Goal: Task Accomplishment & Management: Use online tool/utility

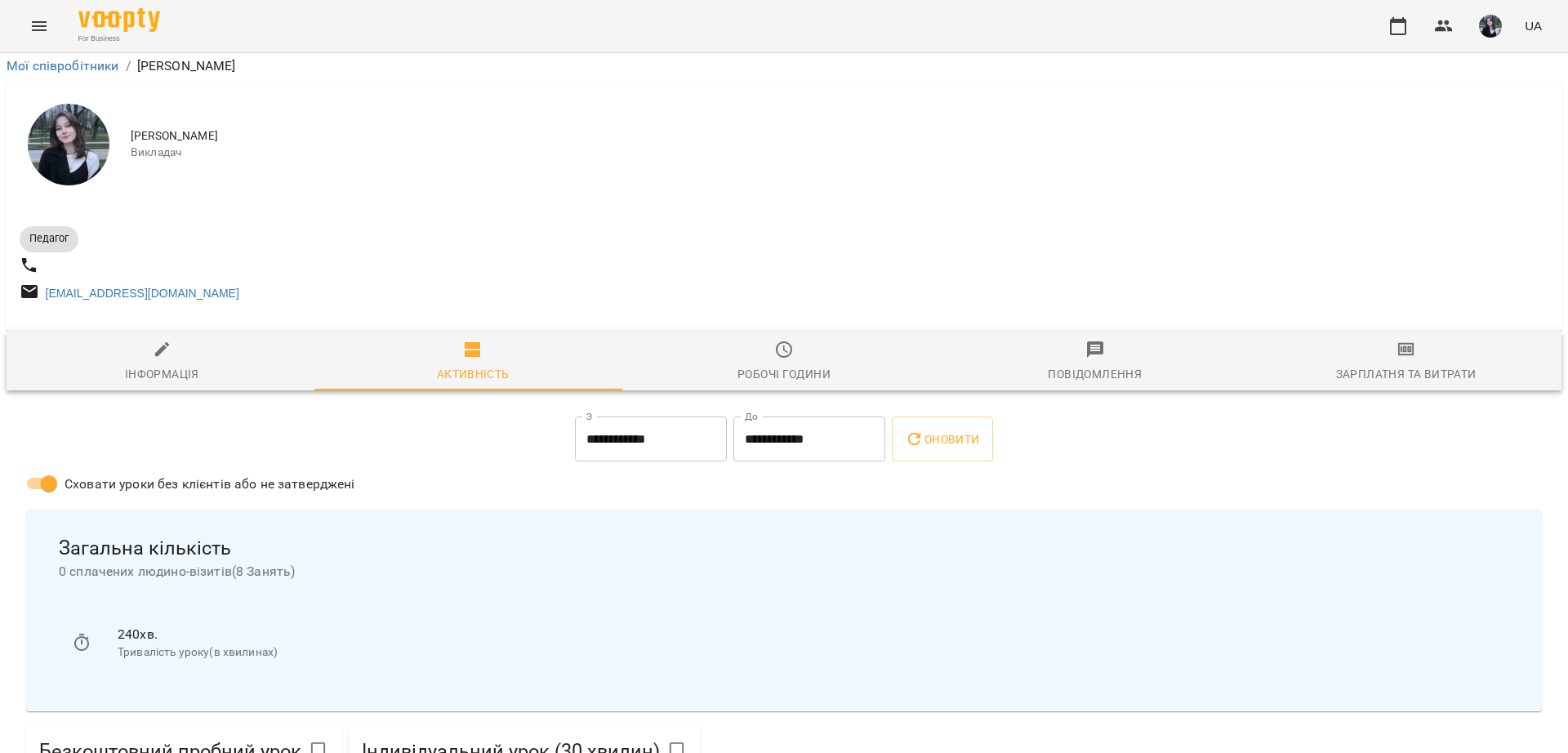
scroll to position [102, 0]
click at [575, 417] on input "**********" at bounding box center [651, 440] width 152 height 46
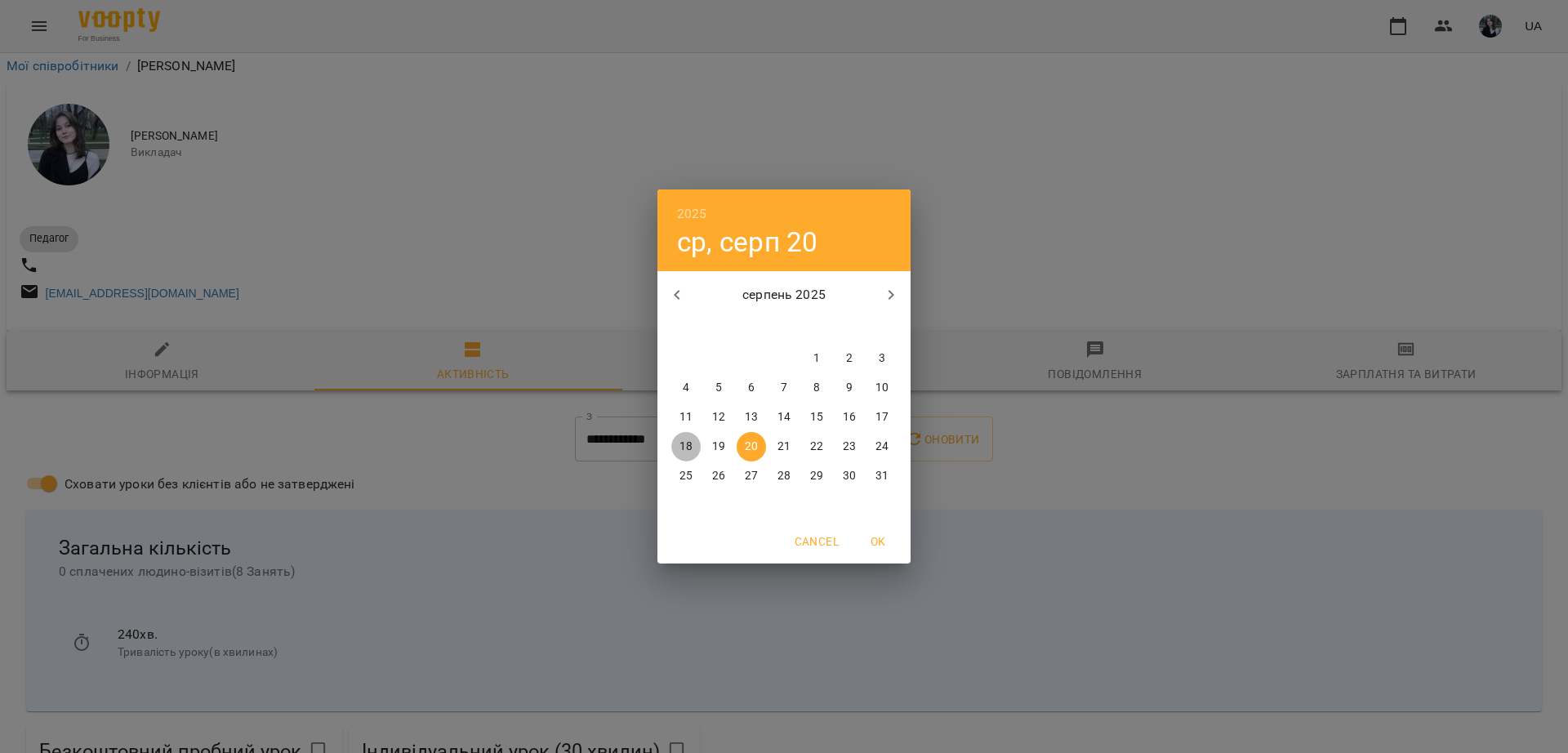
drag, startPoint x: 695, startPoint y: 447, endPoint x: 857, endPoint y: 376, distance: 176.9
click at [698, 446] on span "18" at bounding box center [685, 447] width 29 height 17
type input "**********"
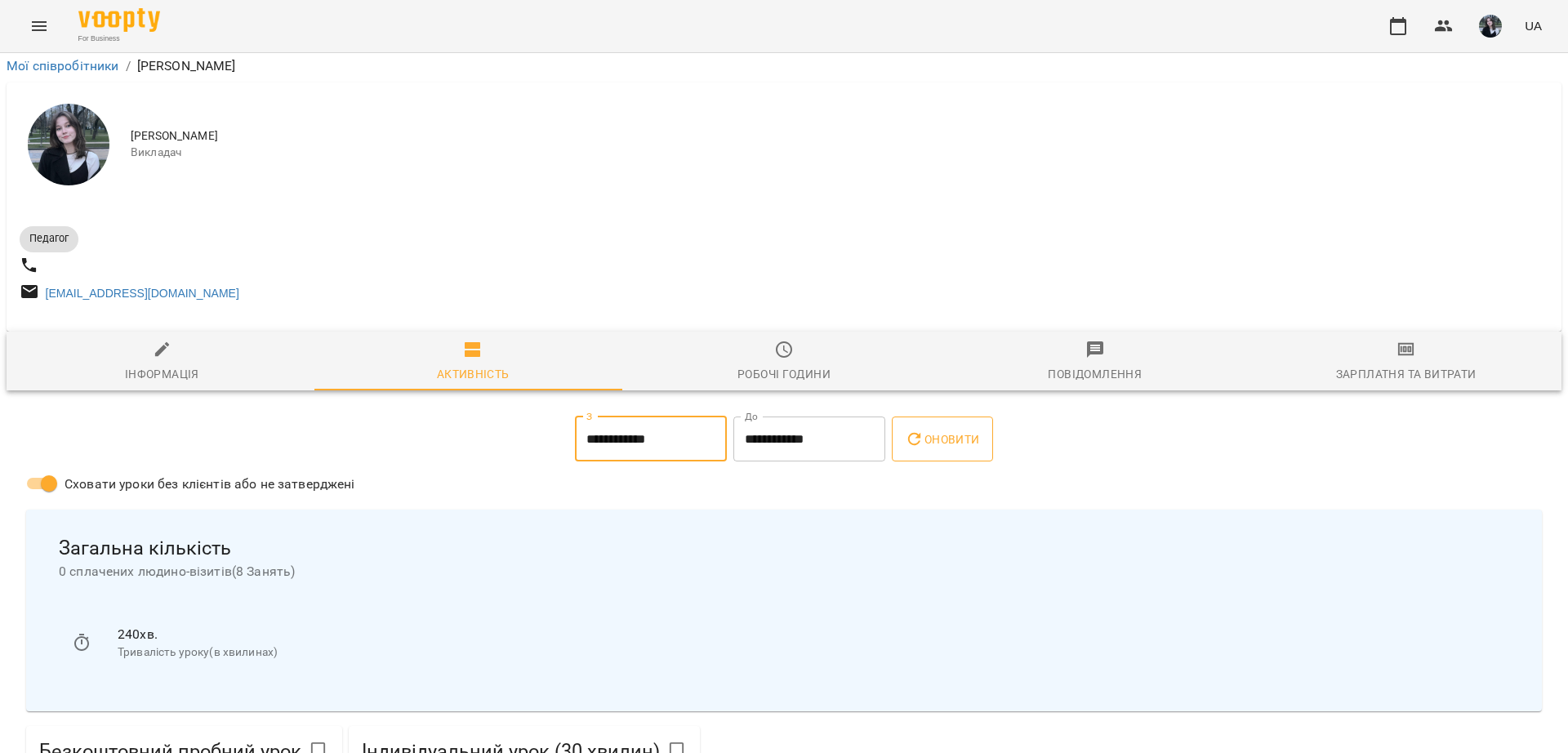
click at [956, 417] on button "Оновити" at bounding box center [941, 440] width 100 height 46
click at [641, 417] on input "**********" at bounding box center [651, 440] width 152 height 46
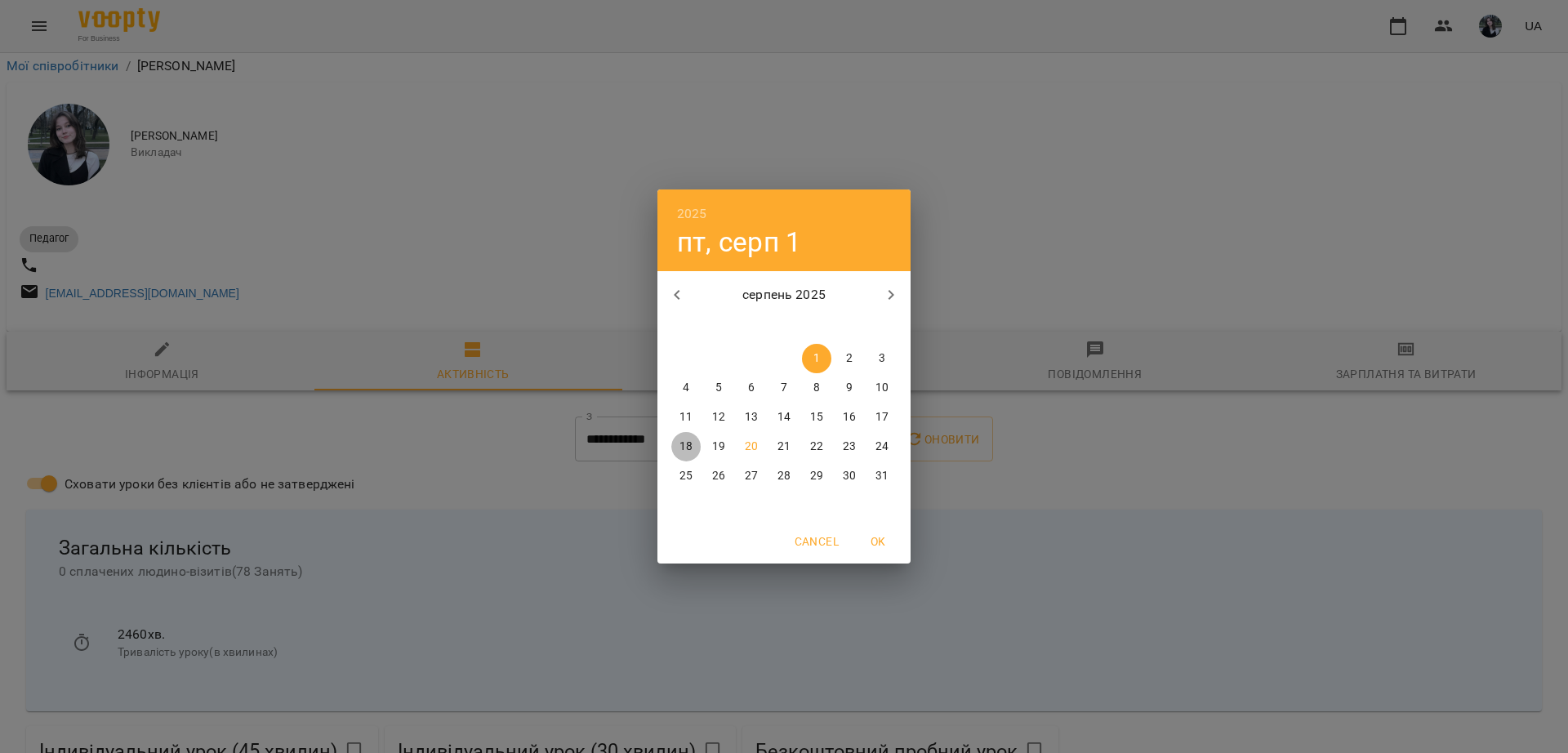
click at [693, 443] on span "18" at bounding box center [685, 447] width 29 height 17
type input "**********"
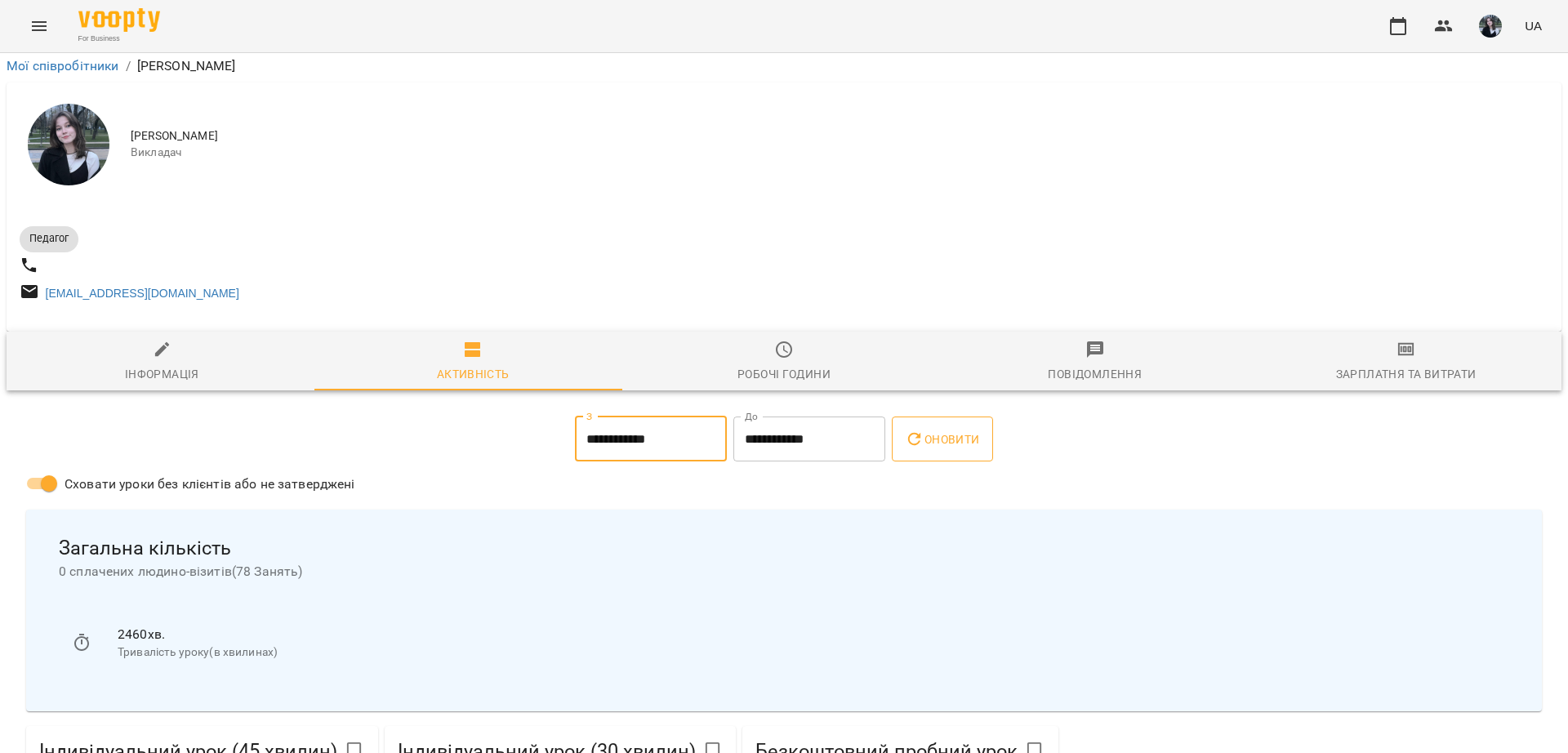
click at [954, 430] on span "Оновити" at bounding box center [942, 440] width 75 height 20
click at [1406, 27] on icon "button" at bounding box center [1398, 27] width 20 height 20
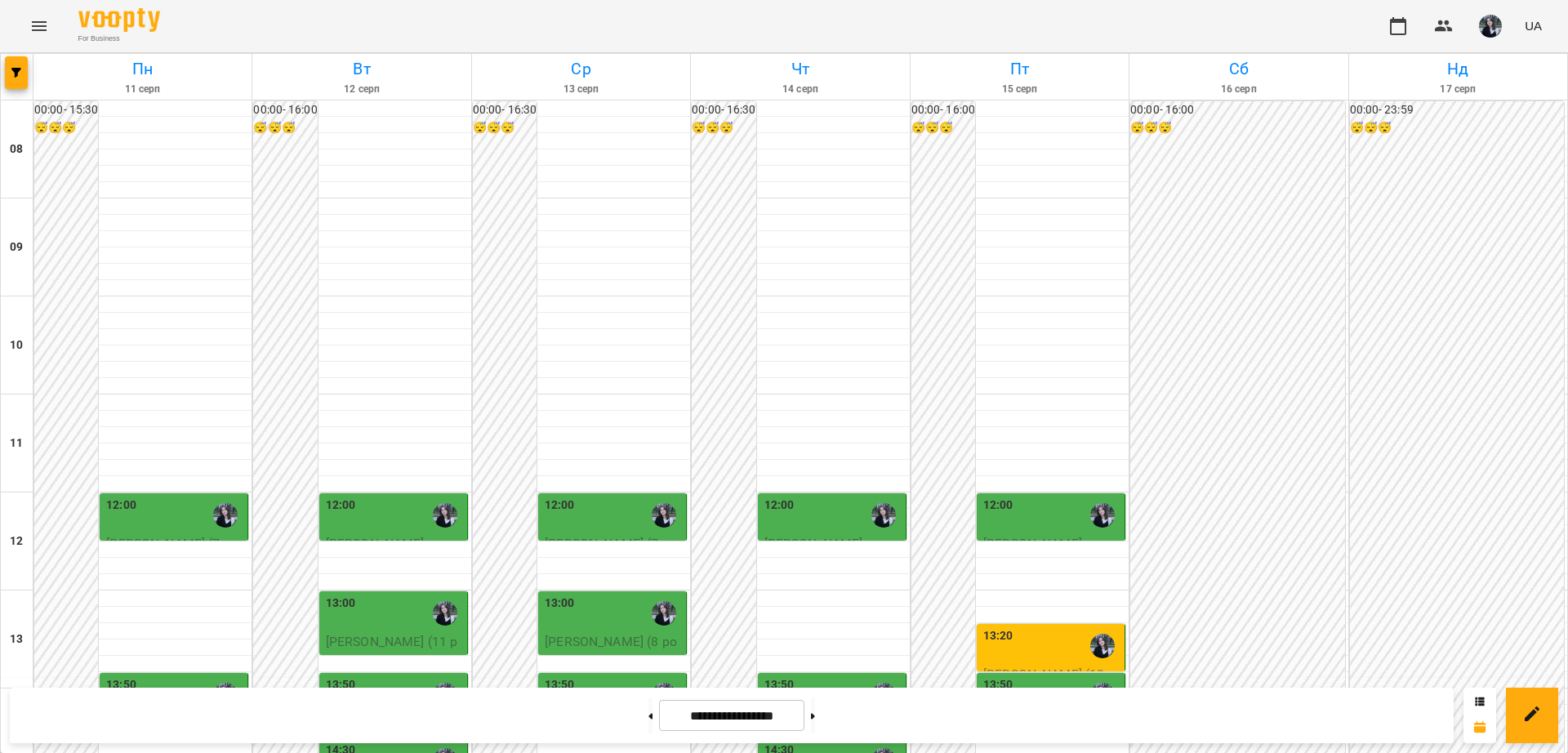
scroll to position [204, 0]
click at [1032, 628] on div "13:20" at bounding box center [1052, 646] width 138 height 37
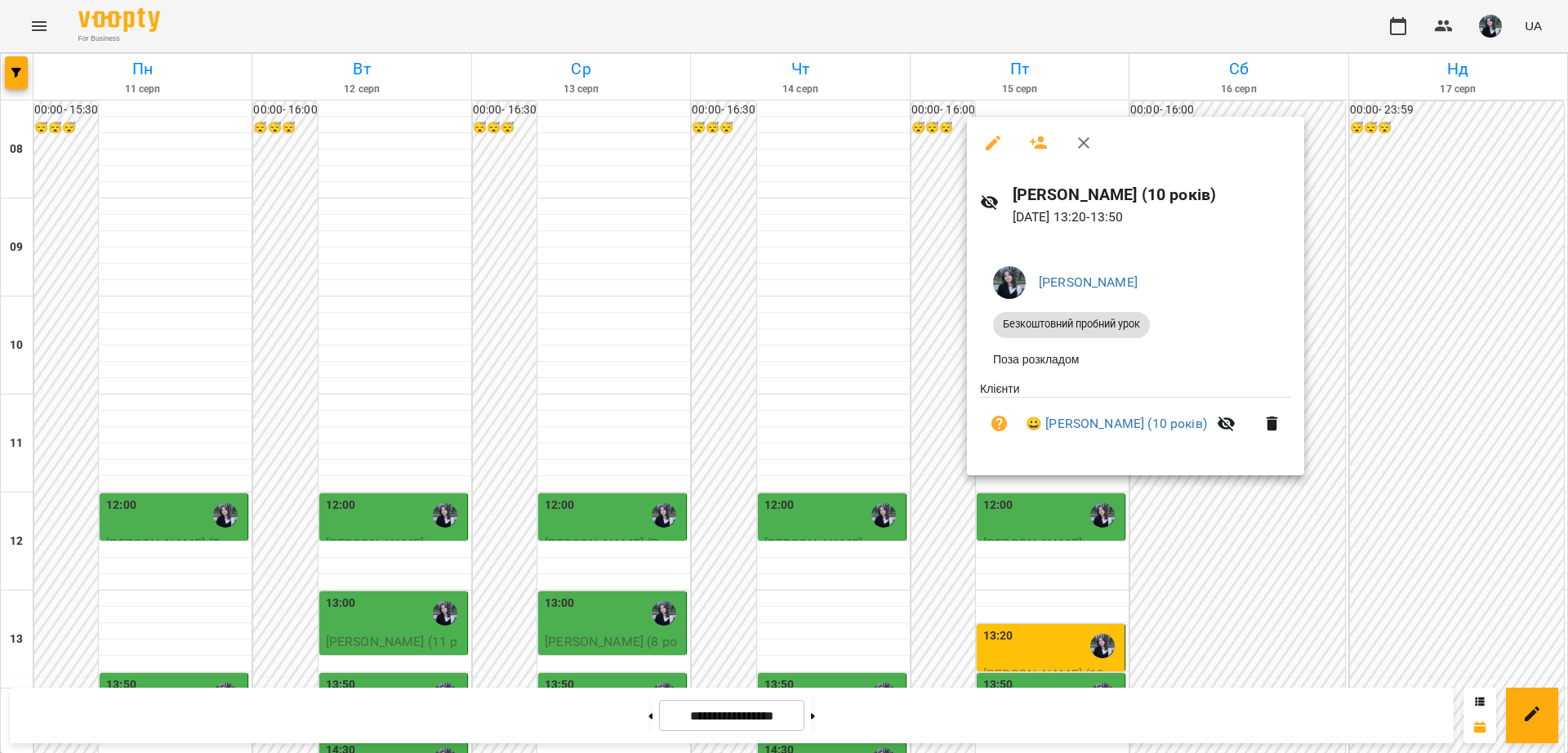
click at [954, 387] on div at bounding box center [784, 376] width 1568 height 753
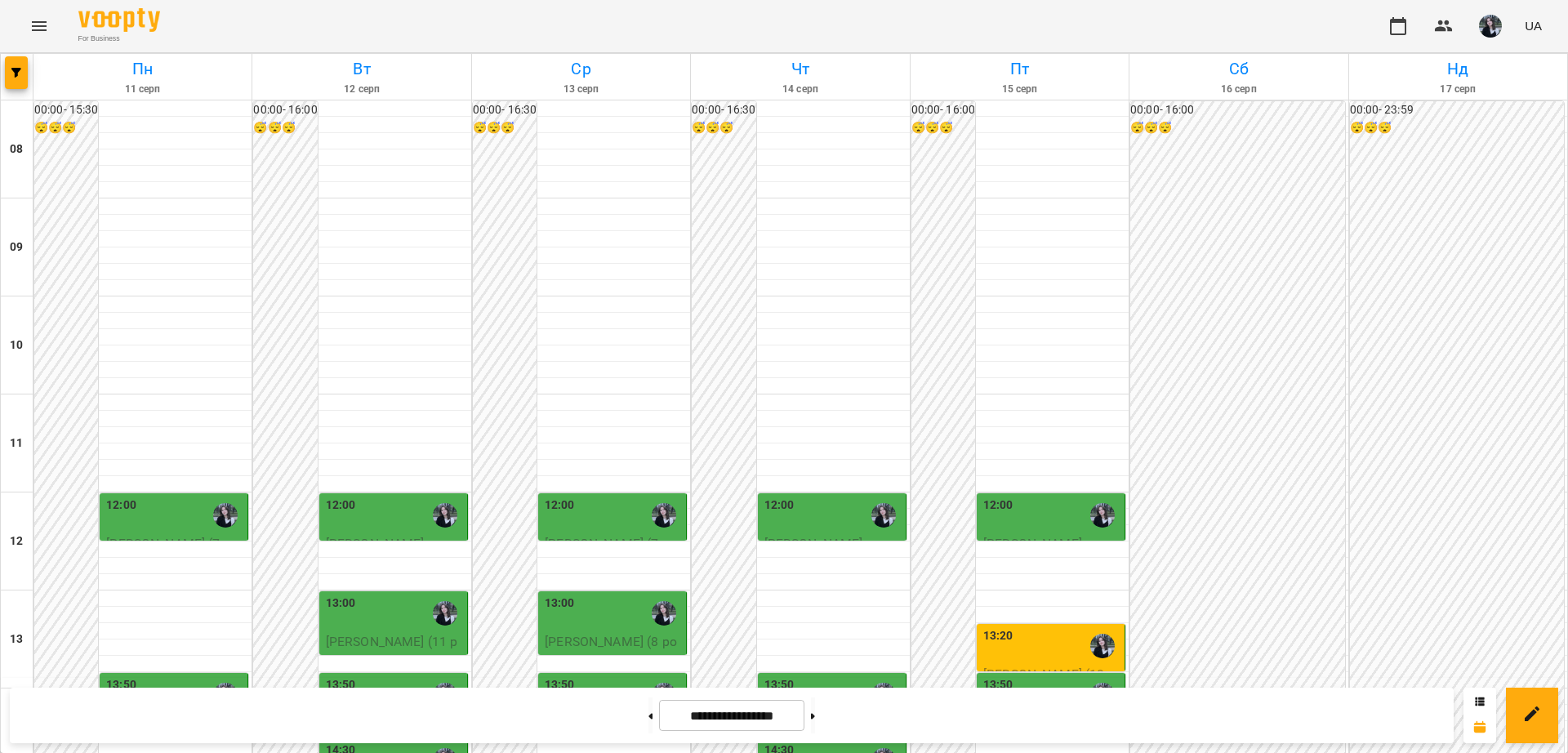
click at [821, 497] on div "12:00" at bounding box center [833, 515] width 138 height 37
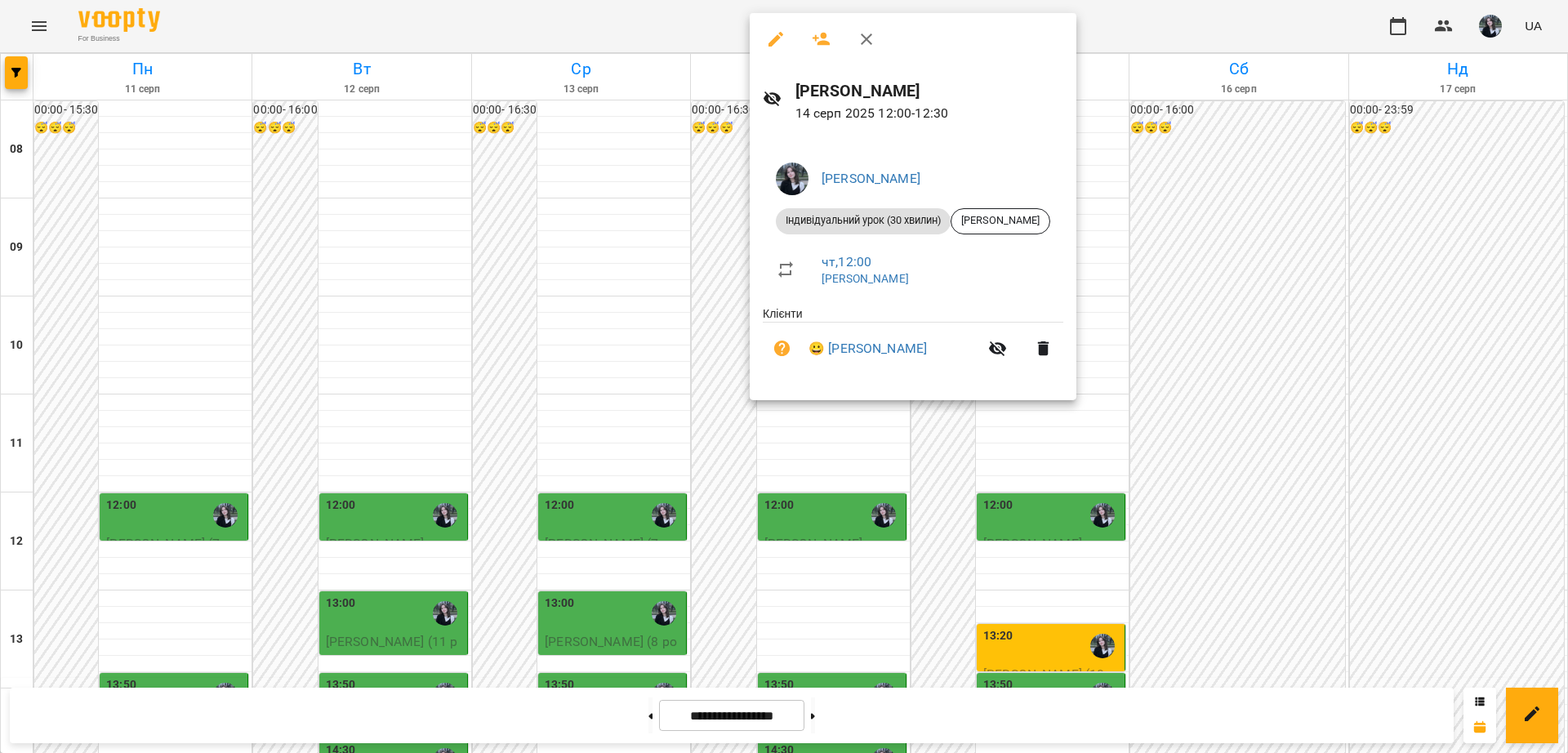
click at [830, 465] on div at bounding box center [784, 376] width 1568 height 753
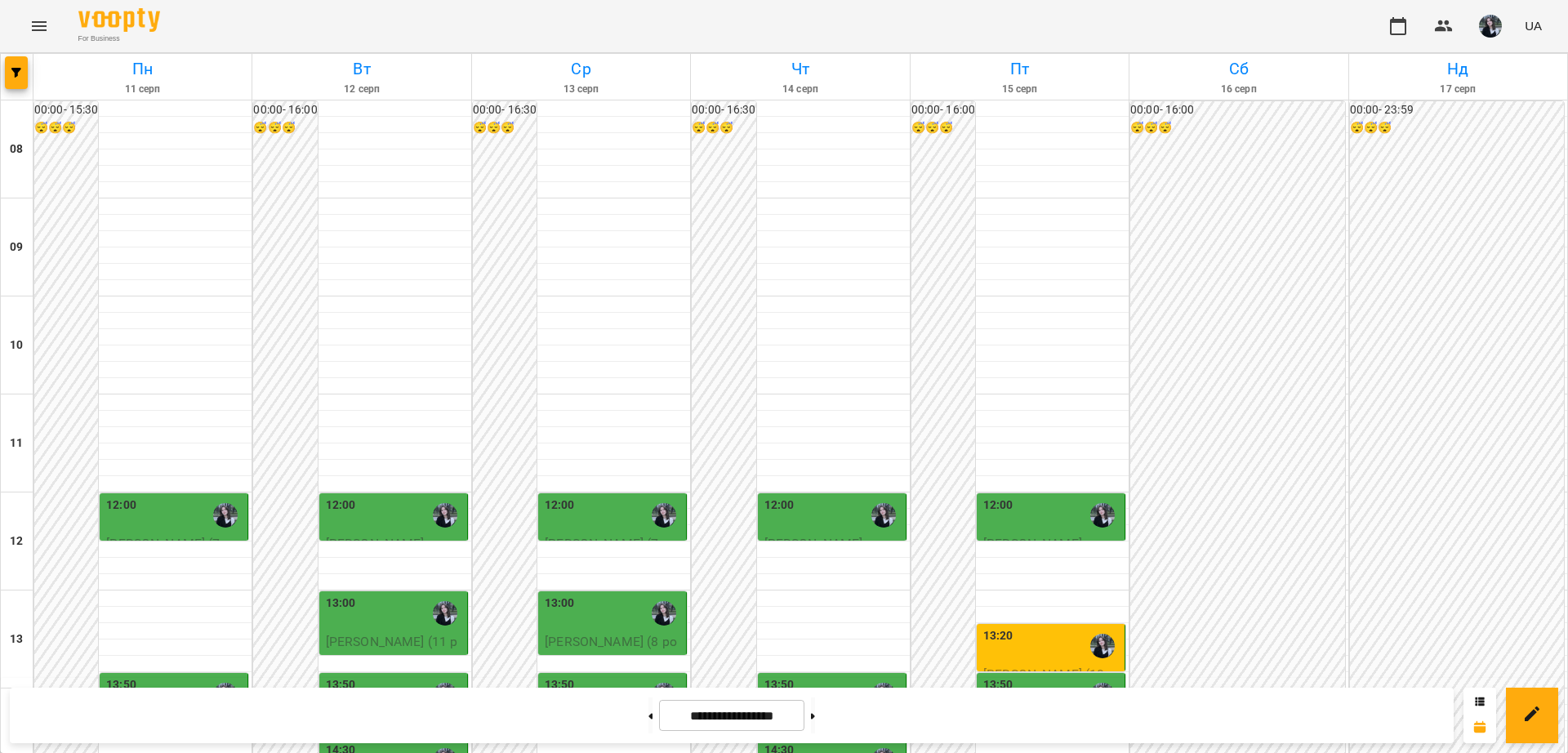
click at [820, 677] on div "13:50" at bounding box center [833, 695] width 138 height 37
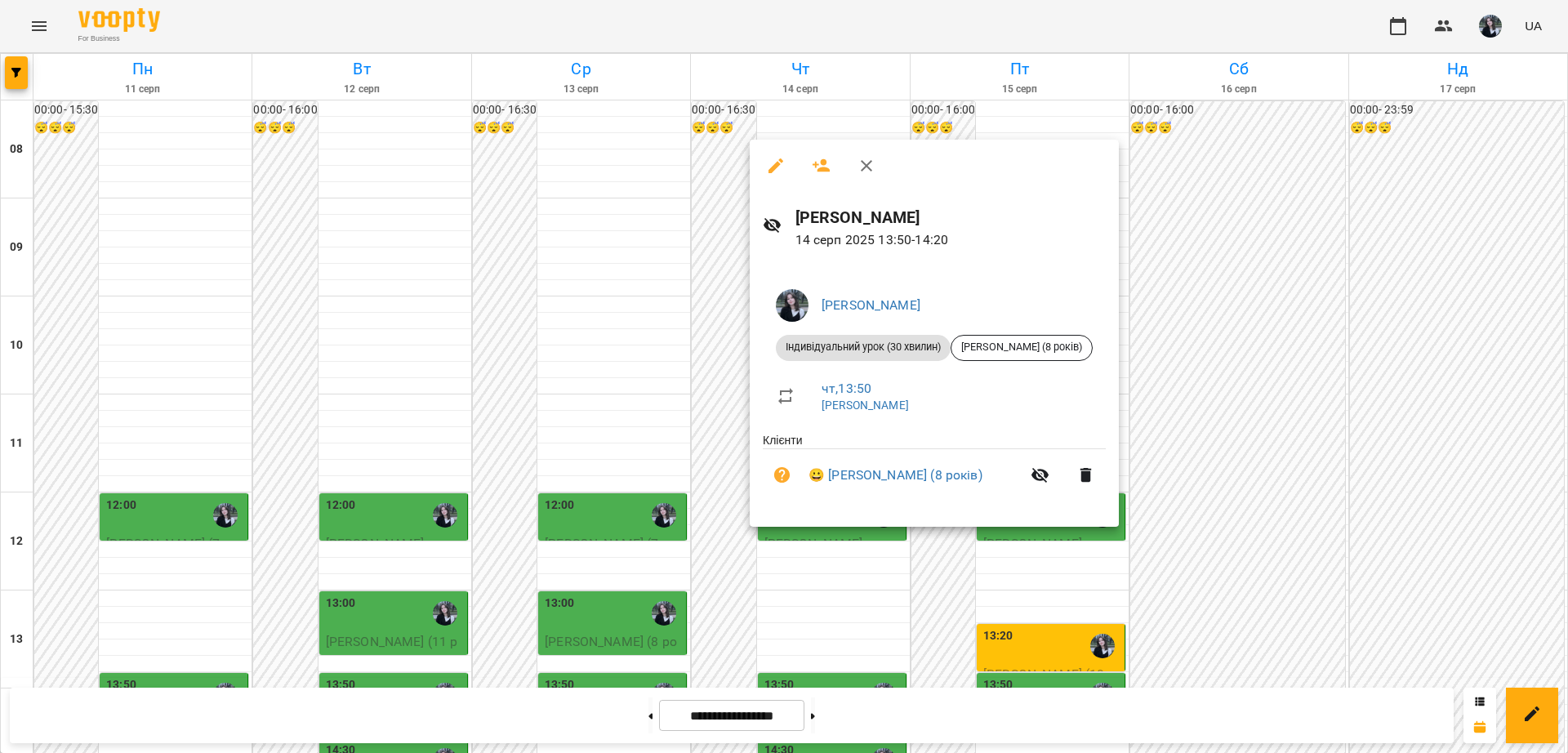
click at [710, 460] on div at bounding box center [784, 376] width 1568 height 753
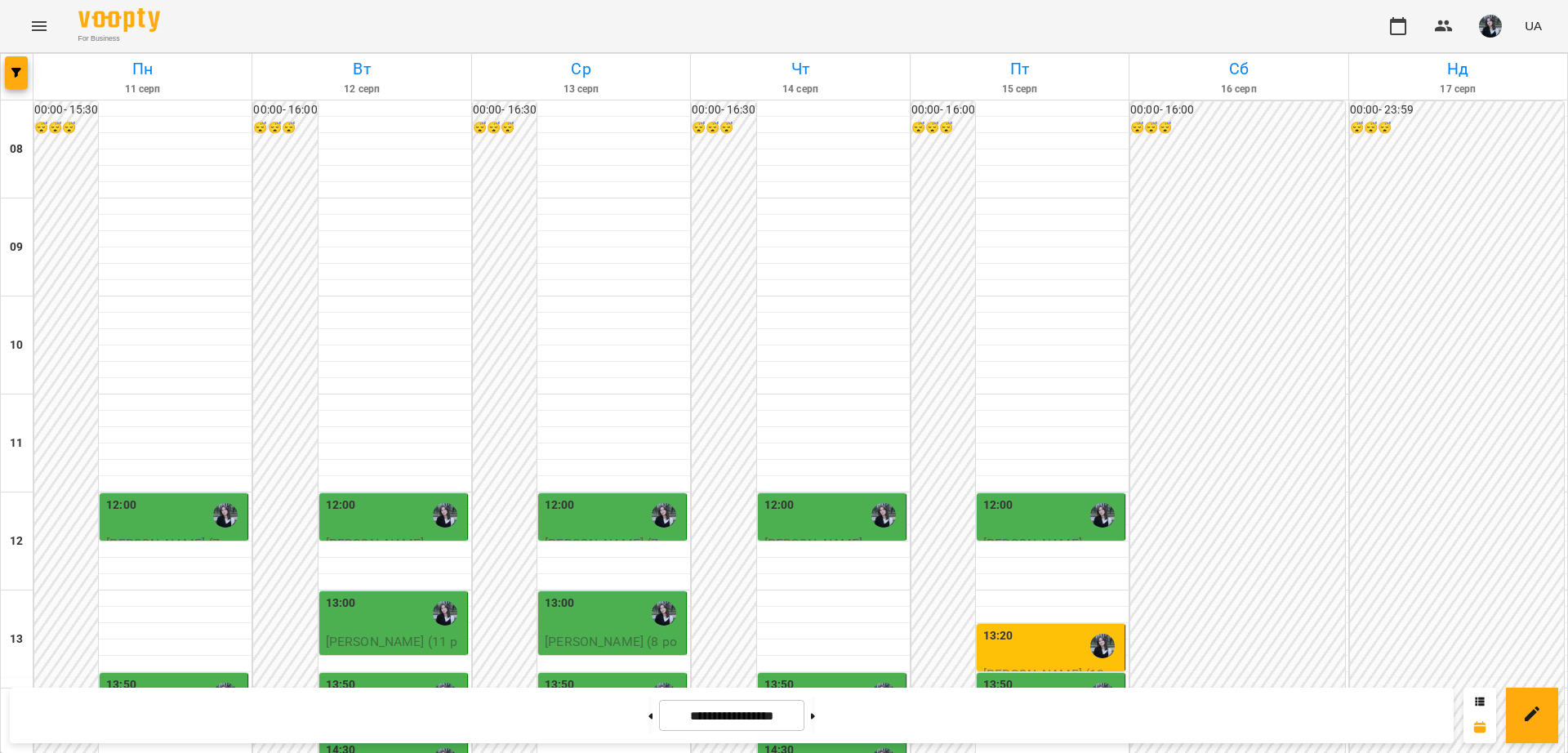
click at [791, 742] on div "14:30" at bounding box center [833, 760] width 138 height 37
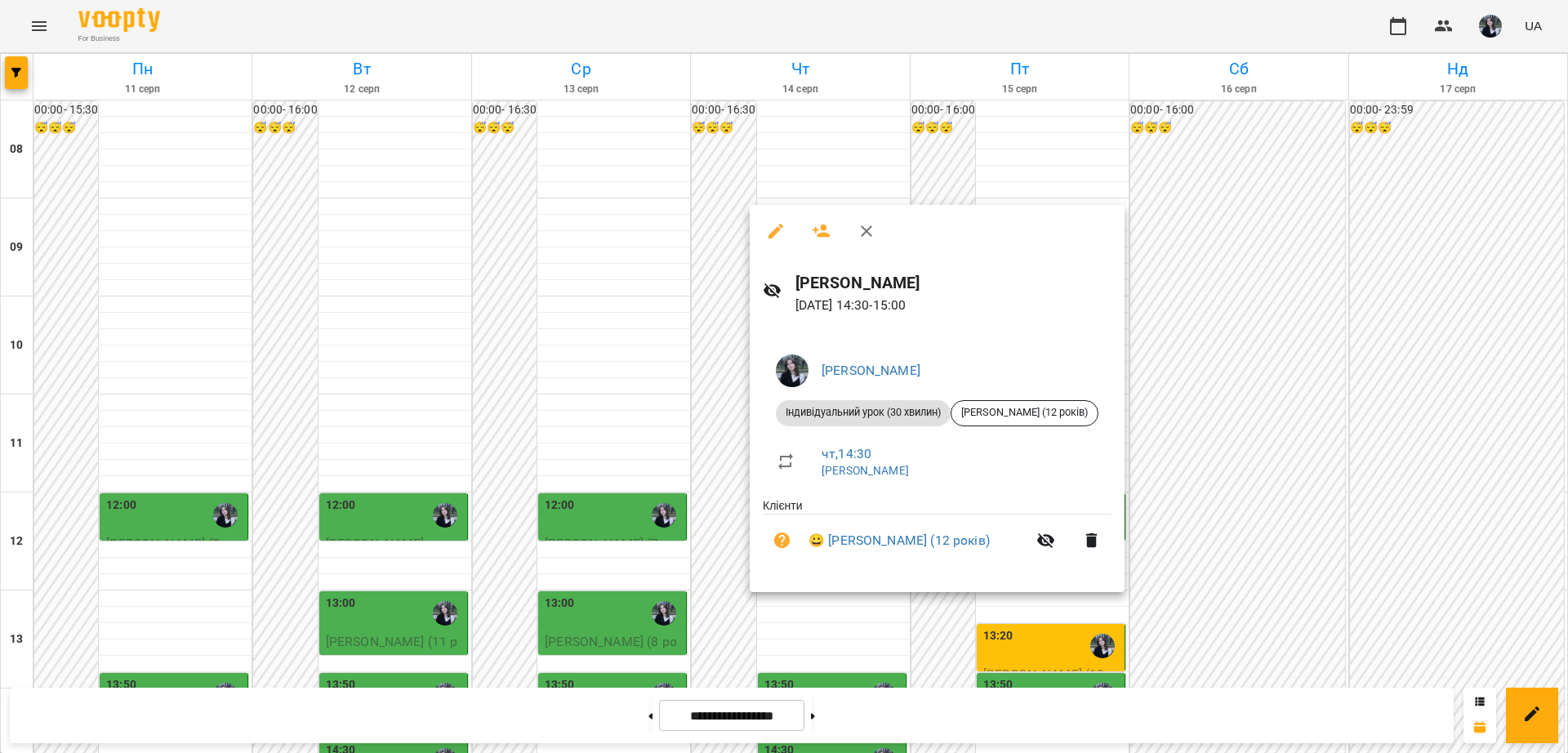
click at [714, 572] on div at bounding box center [784, 376] width 1568 height 753
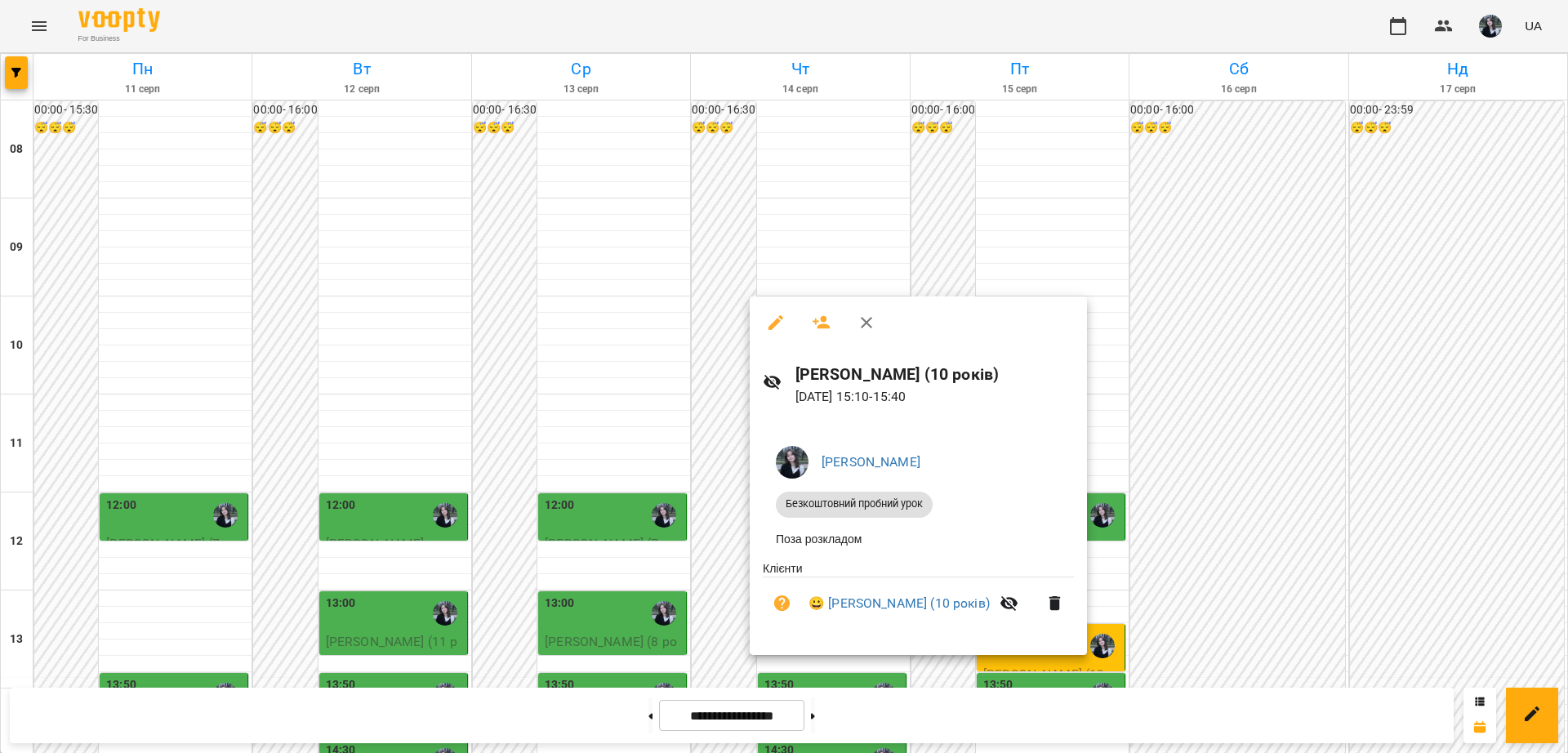
click at [744, 588] on div at bounding box center [784, 376] width 1568 height 753
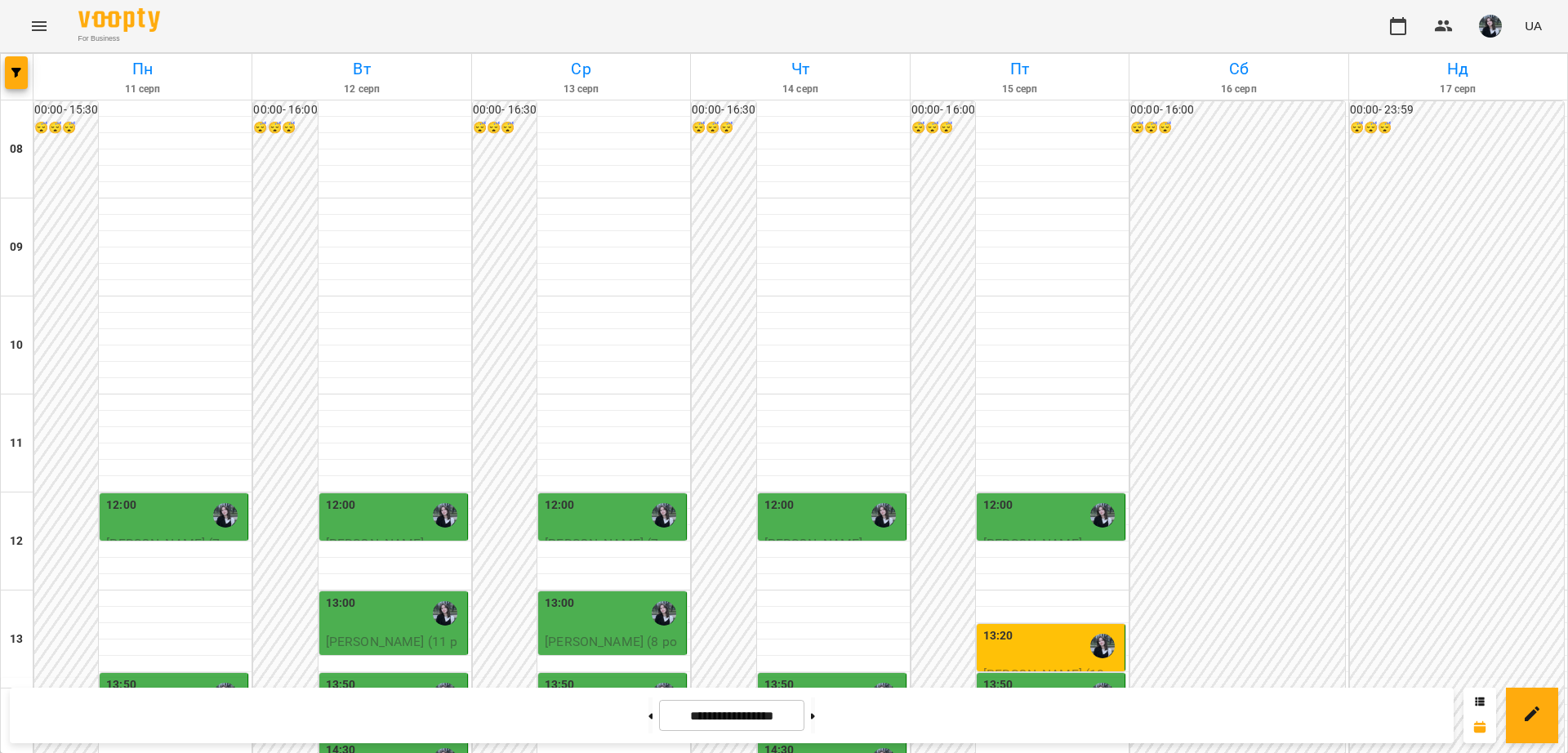
scroll to position [181, 0]
click at [143, 497] on div "12:00" at bounding box center [175, 515] width 138 height 37
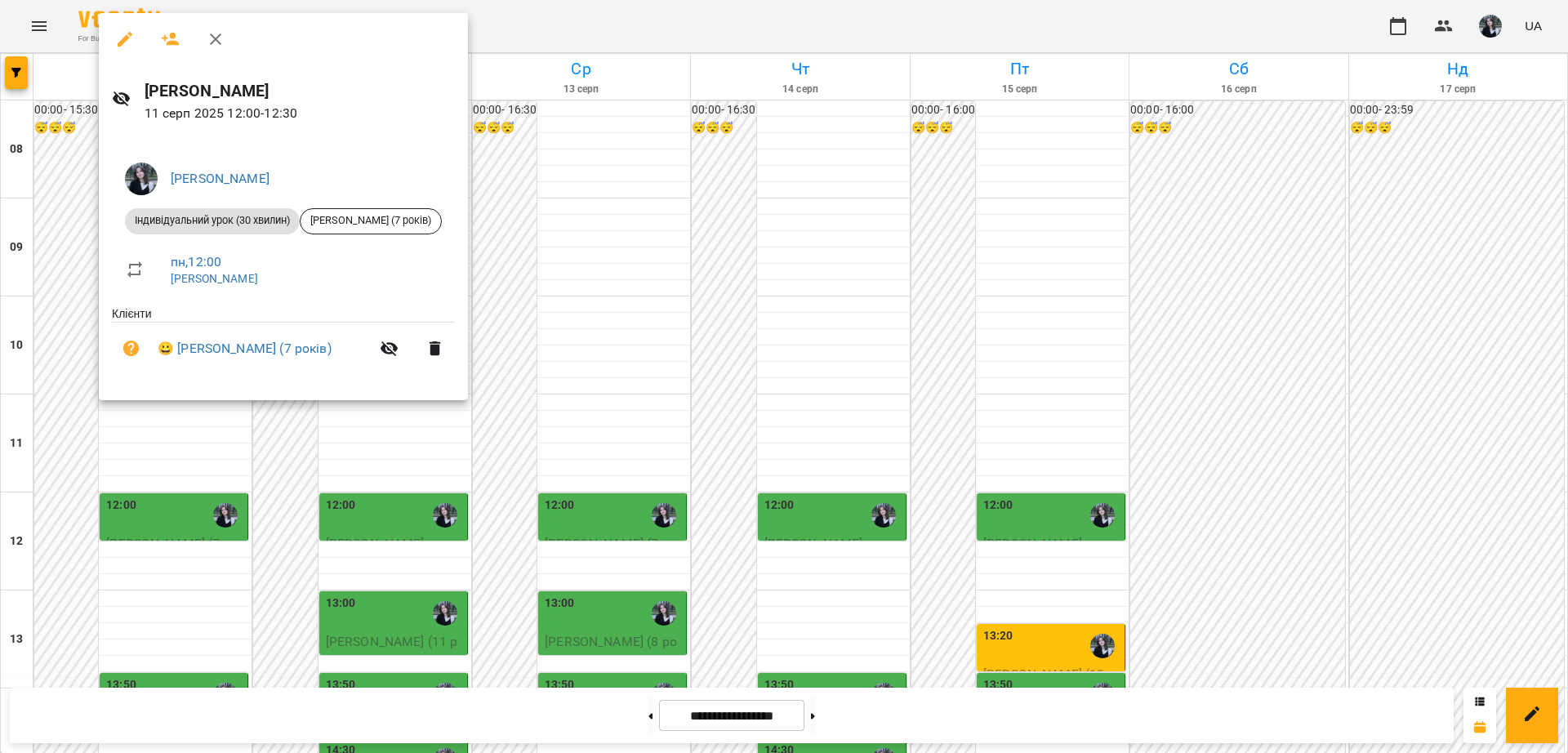
click at [223, 458] on div at bounding box center [784, 376] width 1568 height 753
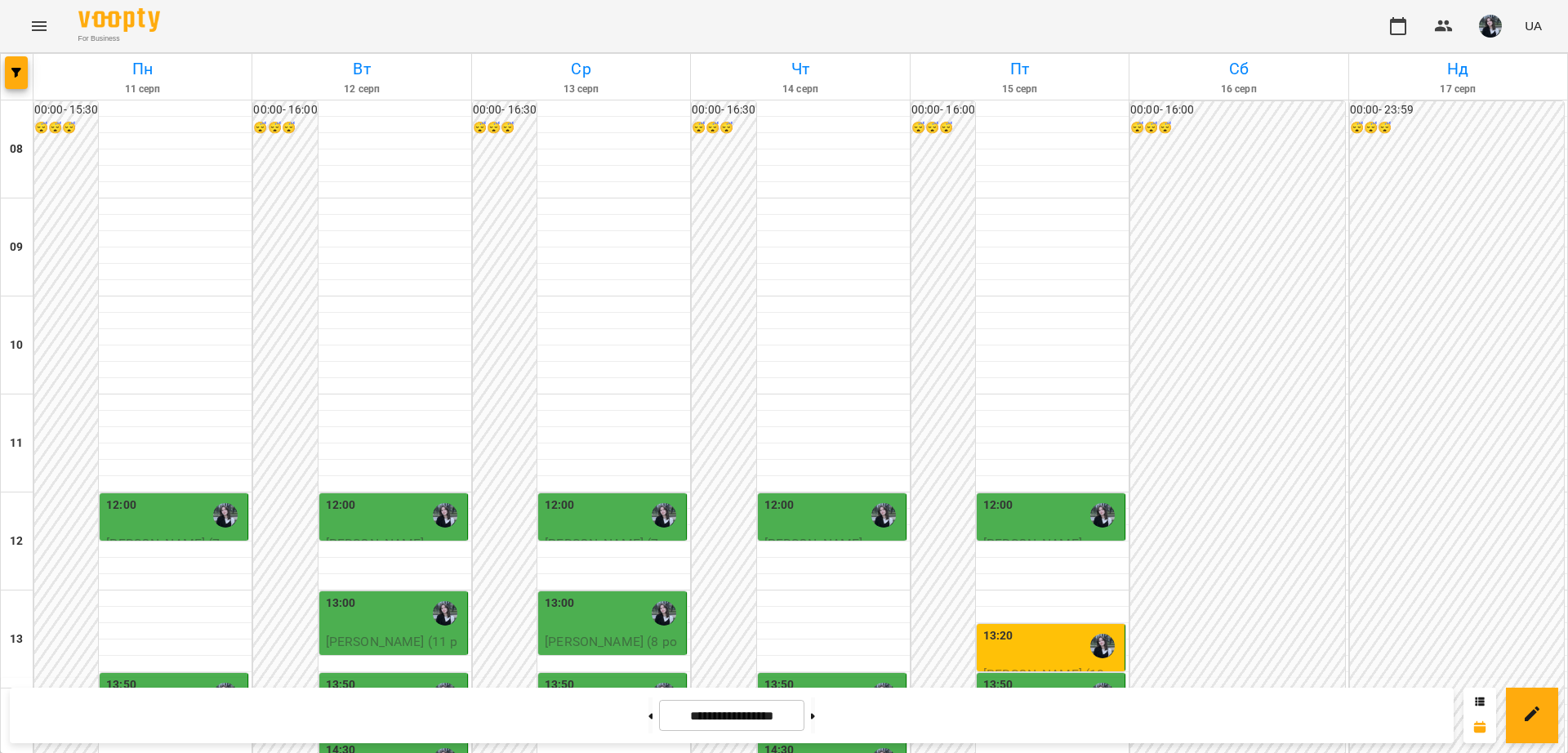
click at [188, 677] on div "13:50" at bounding box center [175, 695] width 138 height 37
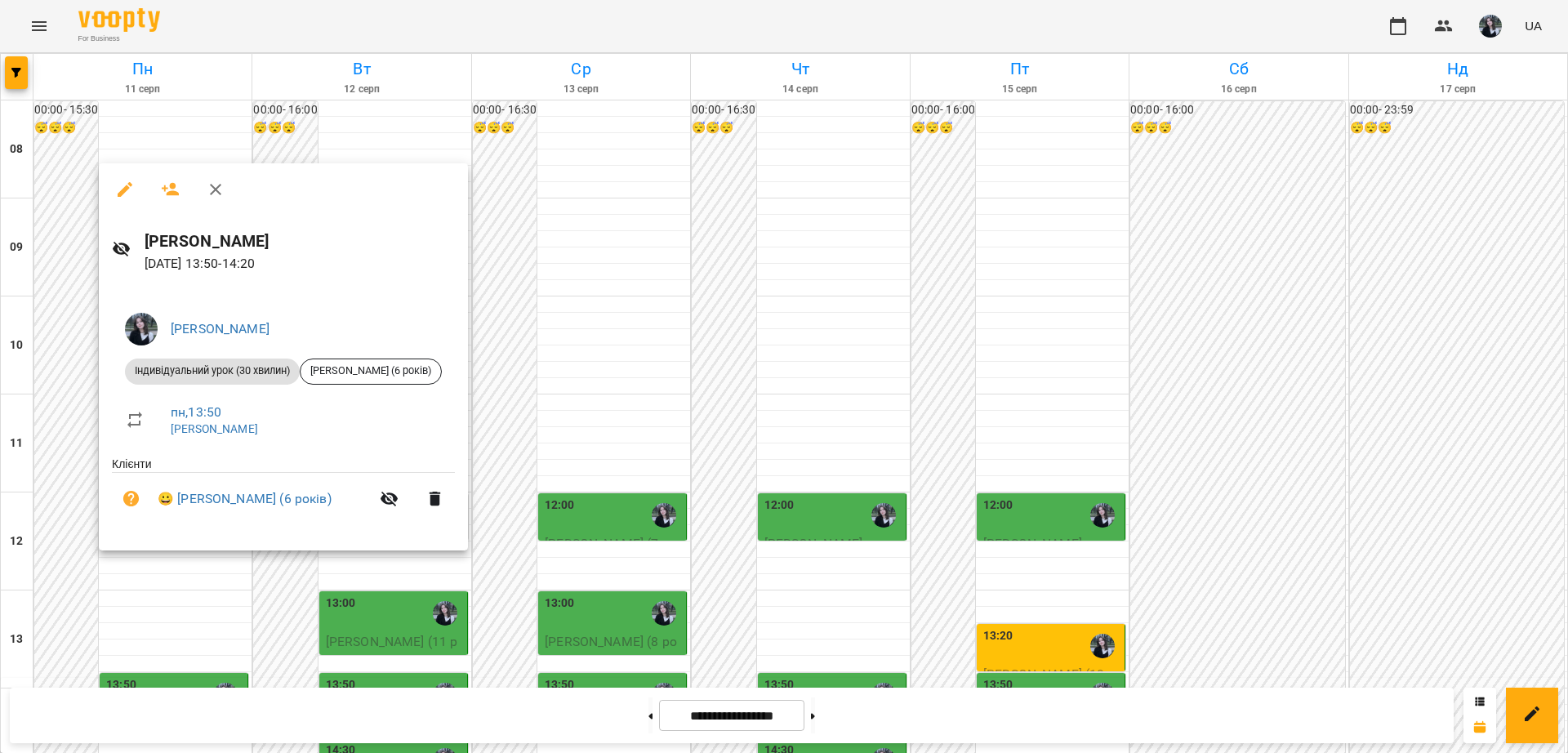
click at [201, 569] on div at bounding box center [784, 376] width 1568 height 753
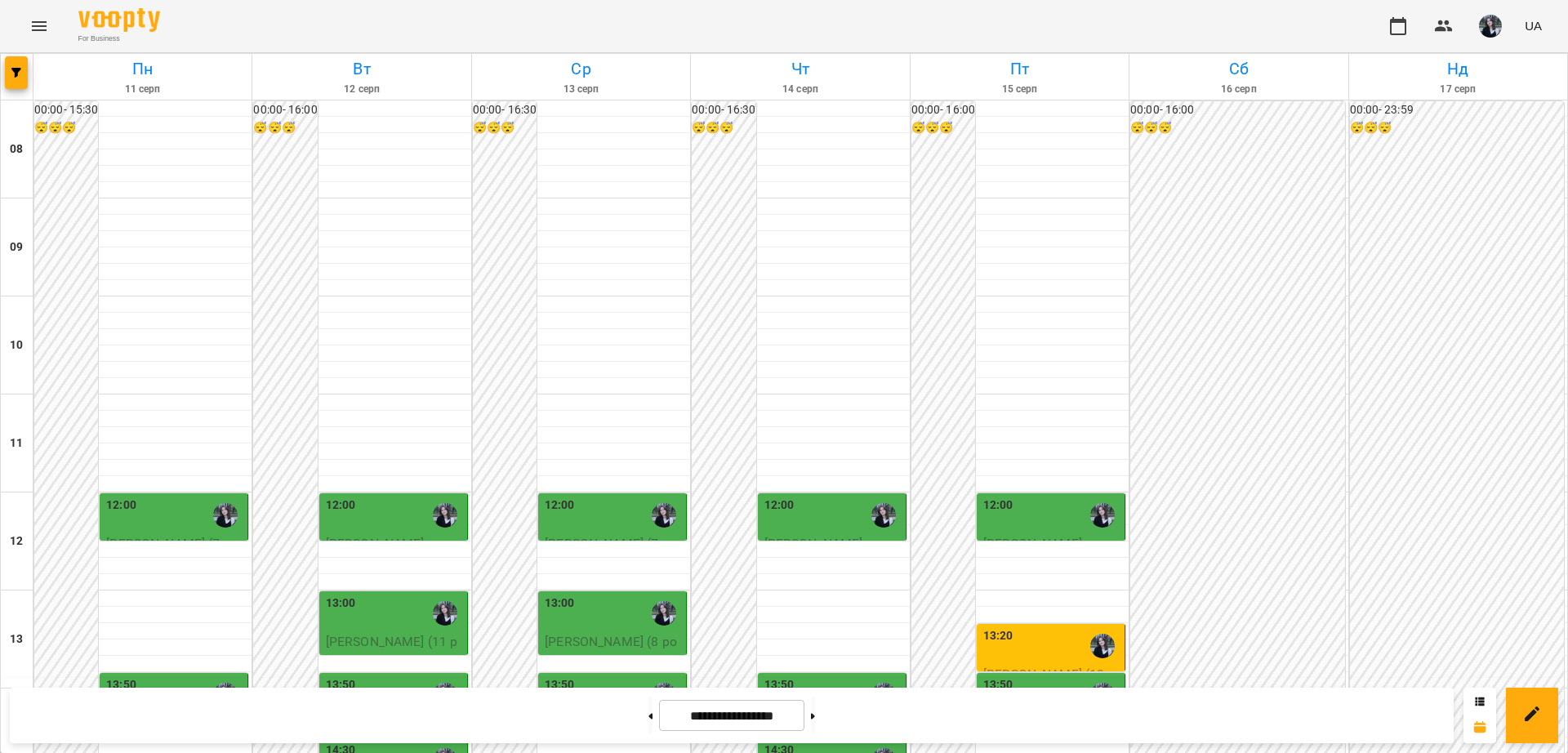
click at [433, 497] on div at bounding box center [444, 515] width 37 height 37
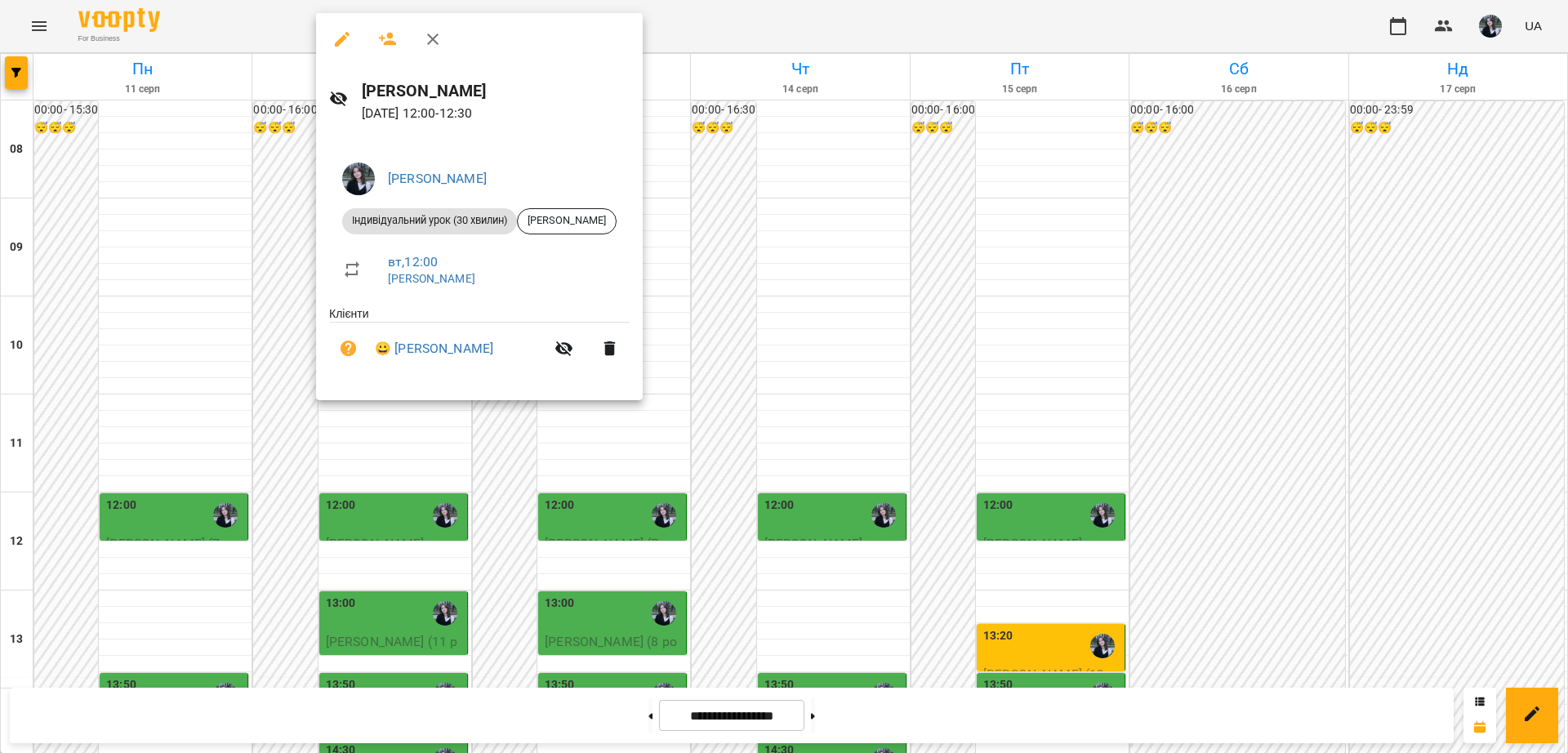
click at [439, 448] on div at bounding box center [784, 376] width 1568 height 753
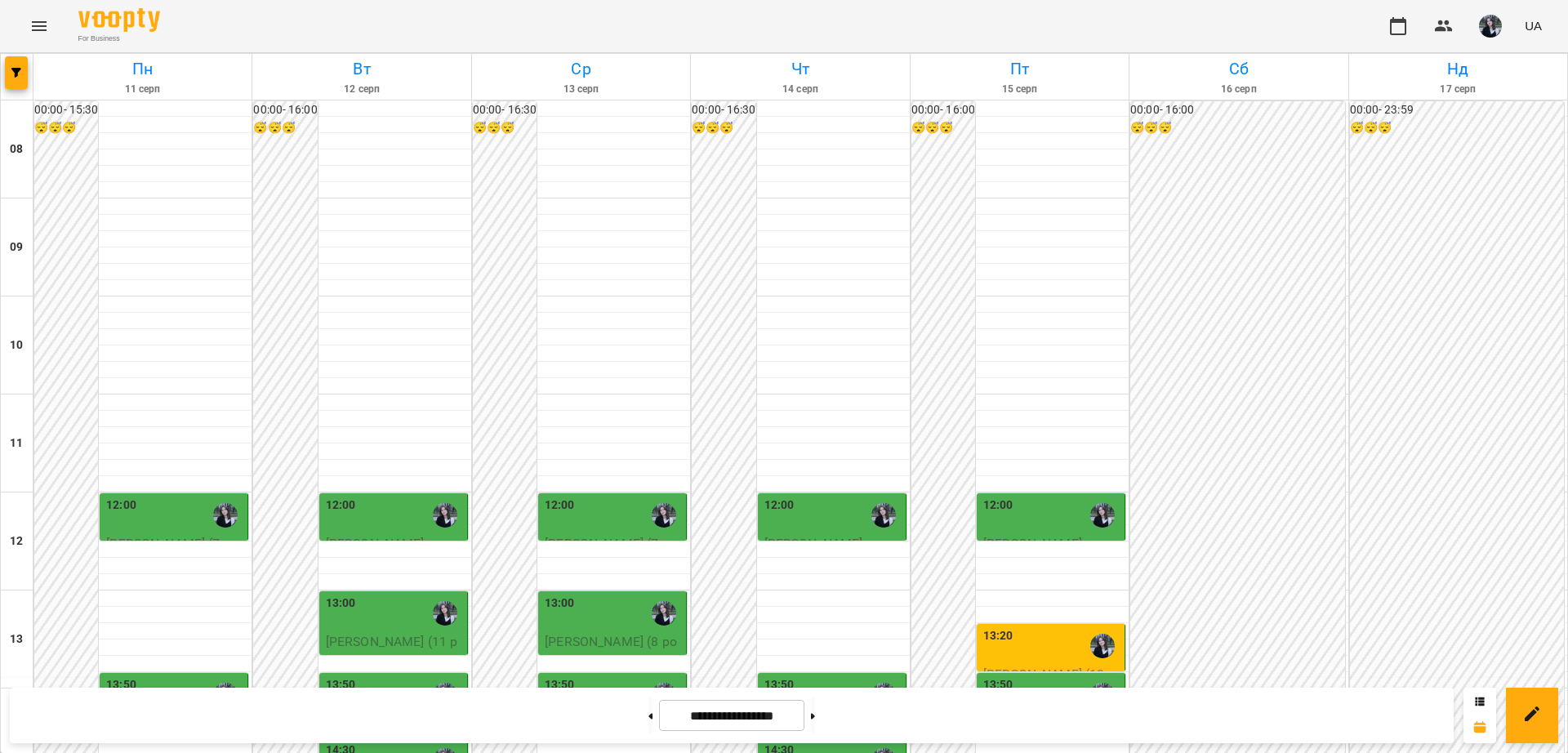
click at [618, 536] on span "[PERSON_NAME] (7 років)" at bounding box center [611, 553] width 133 height 35
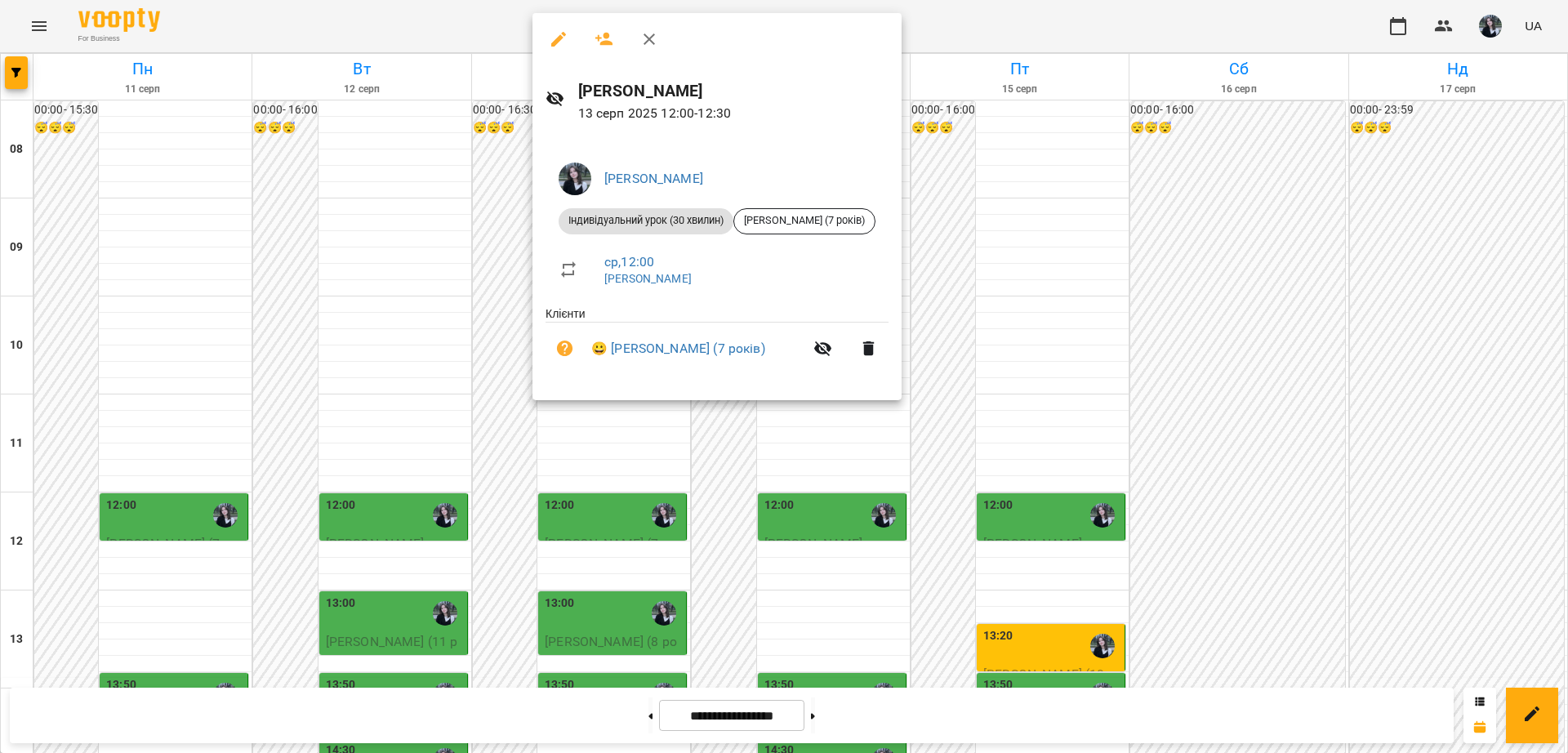
click at [592, 412] on div at bounding box center [784, 376] width 1568 height 753
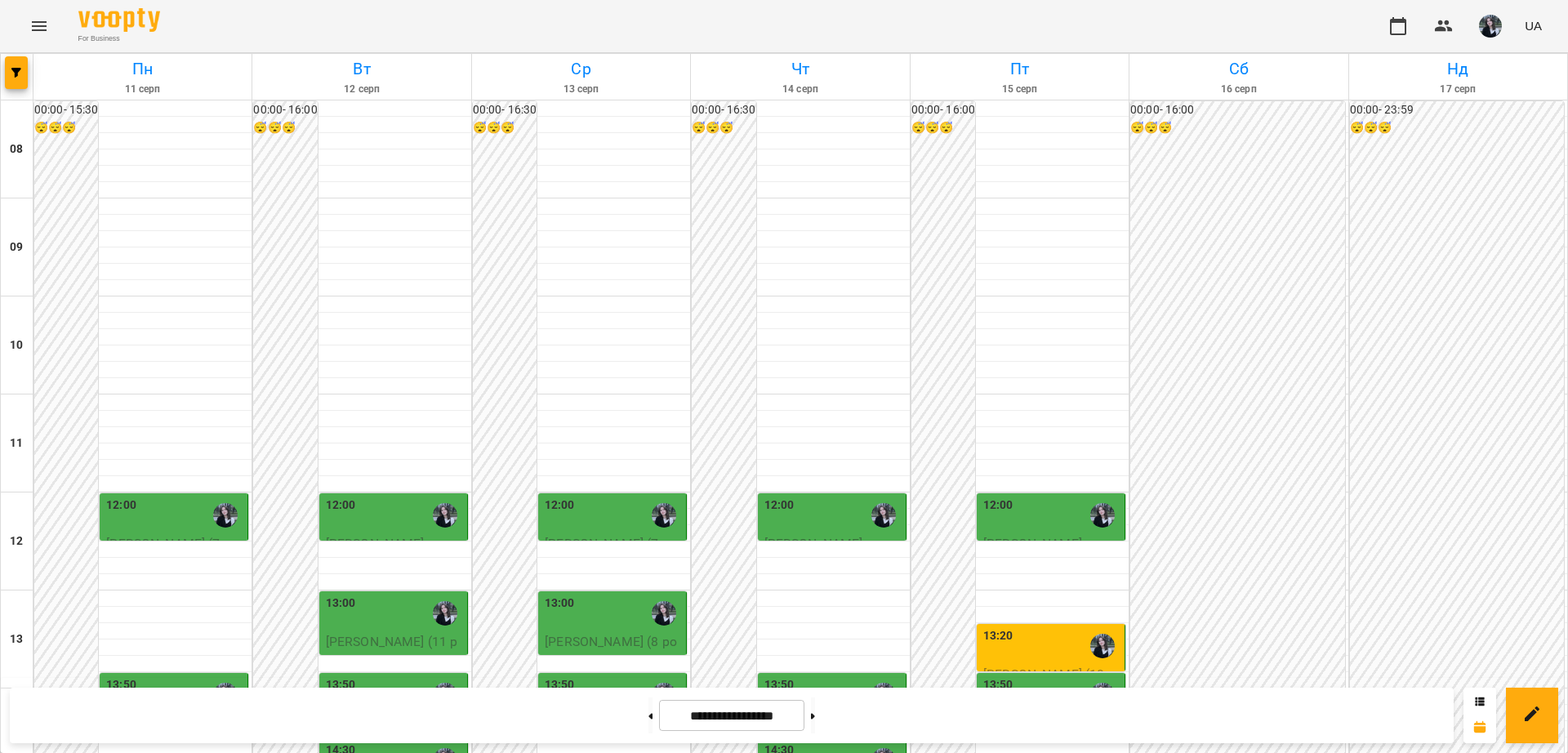
click at [184, 497] on div "12:00" at bounding box center [175, 515] width 138 height 37
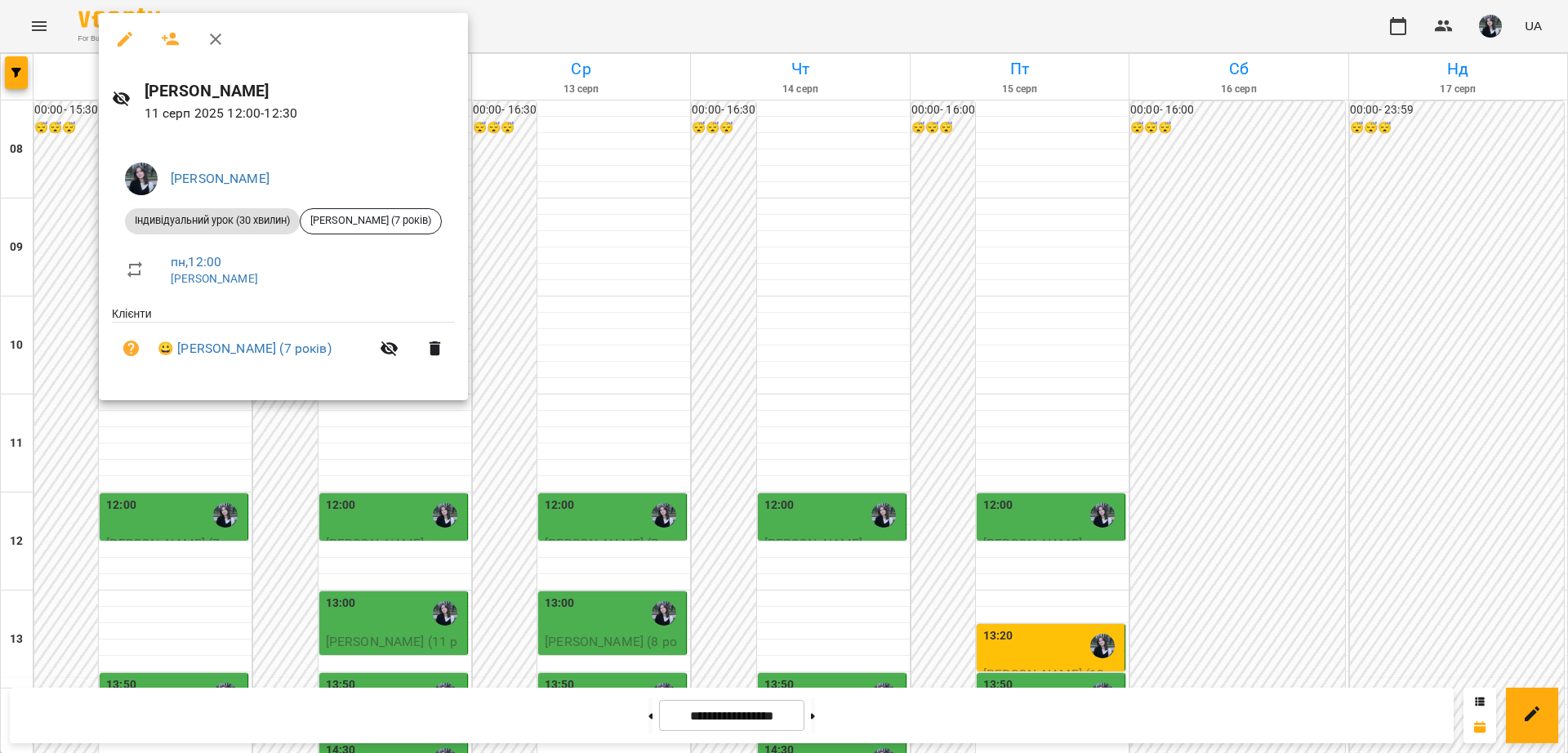
click at [188, 425] on div at bounding box center [784, 376] width 1568 height 753
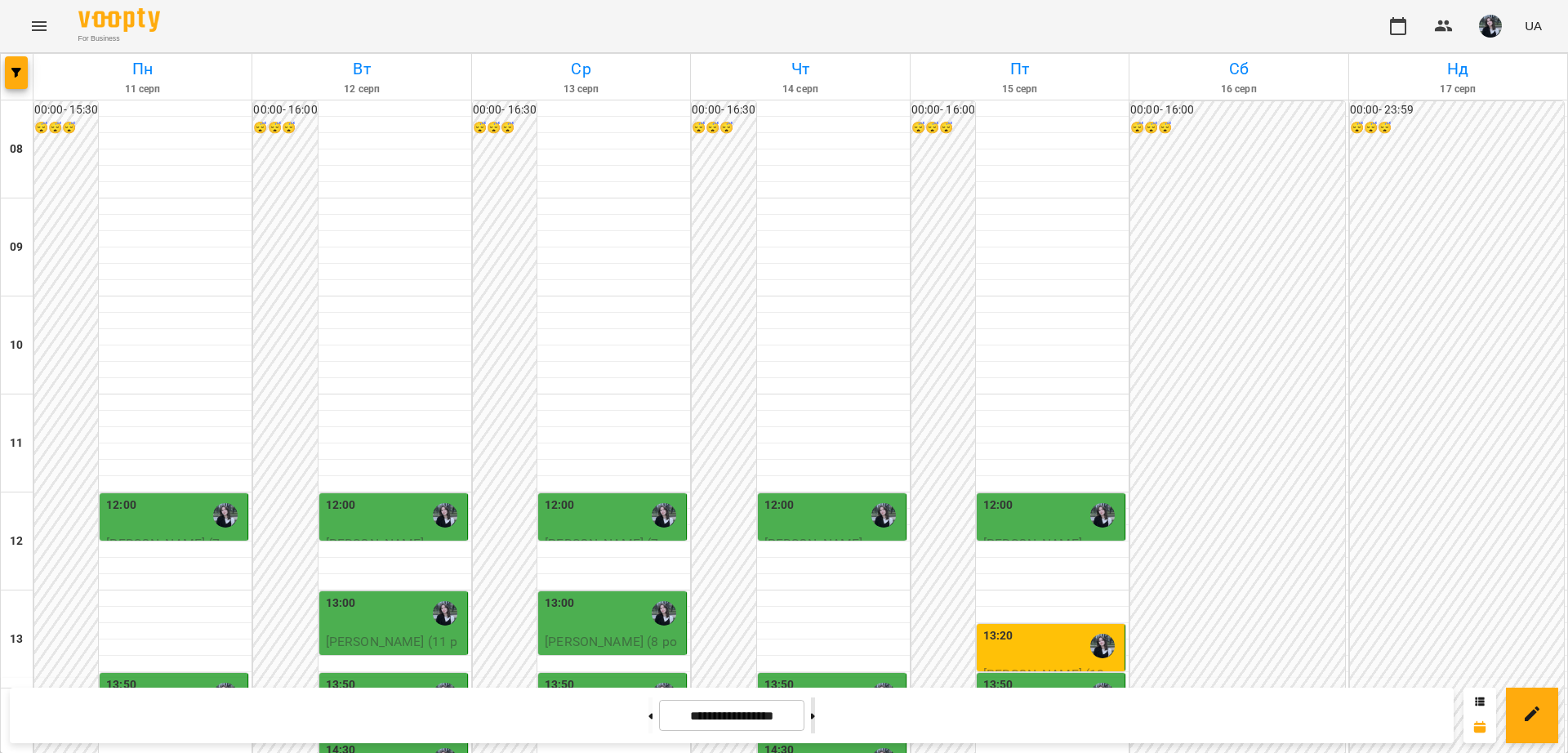
click at [815, 720] on button at bounding box center [812, 715] width 4 height 36
type input "**********"
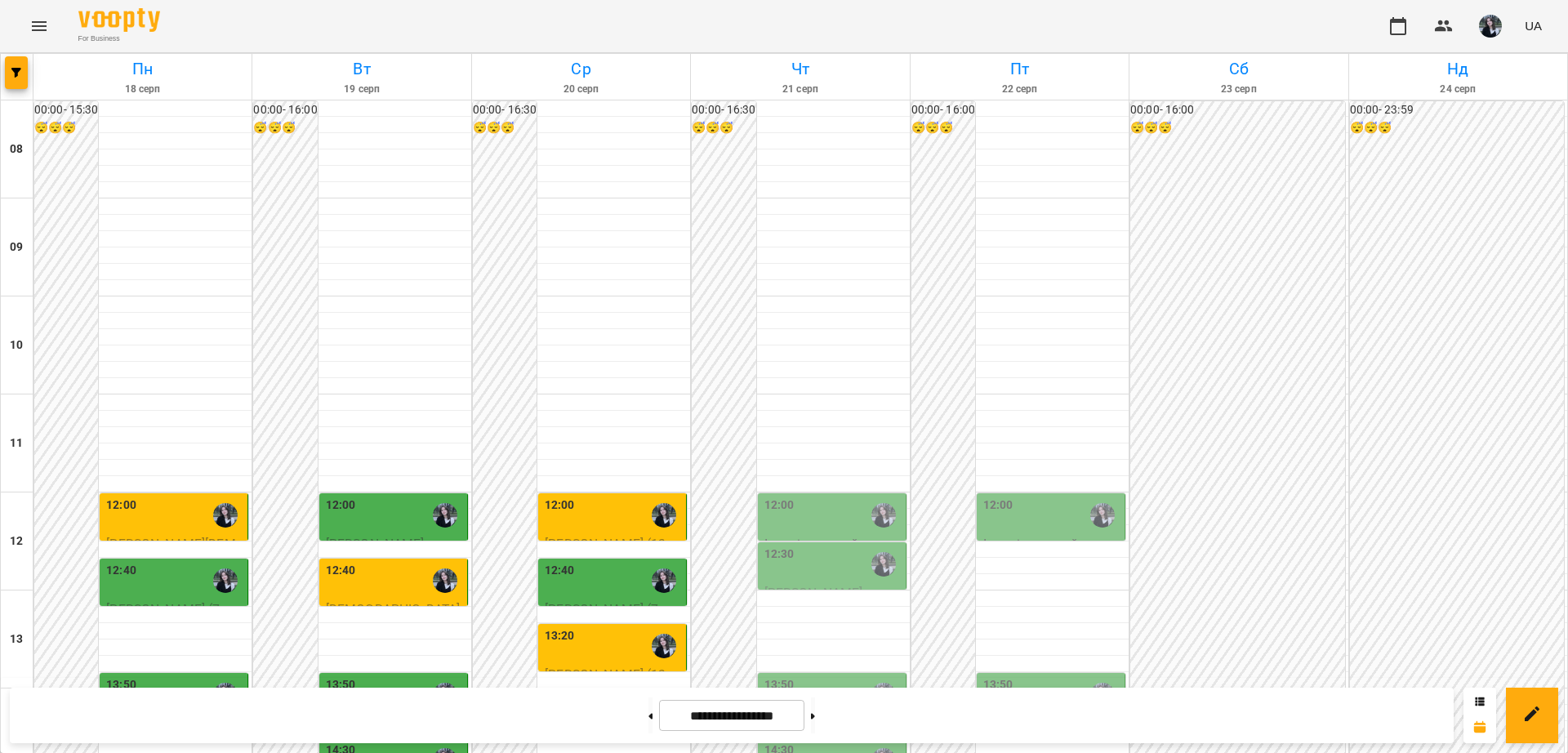
click at [215, 536] on span "[PERSON_NAME][DEMOGRAPHIC_DATA] ([DEMOGRAPHIC_DATA])" at bounding box center [172, 562] width 131 height 54
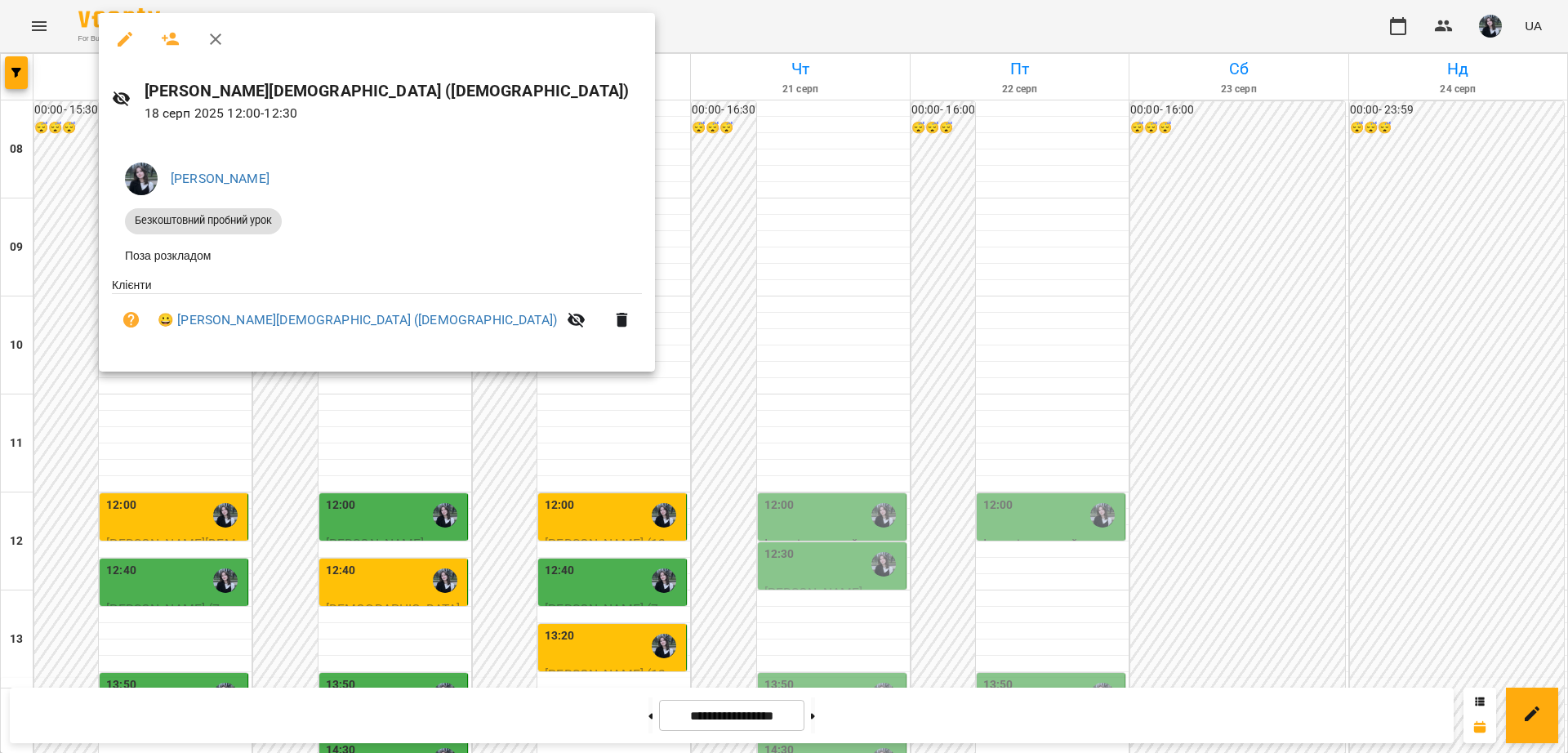
click at [888, 326] on div at bounding box center [784, 376] width 1568 height 753
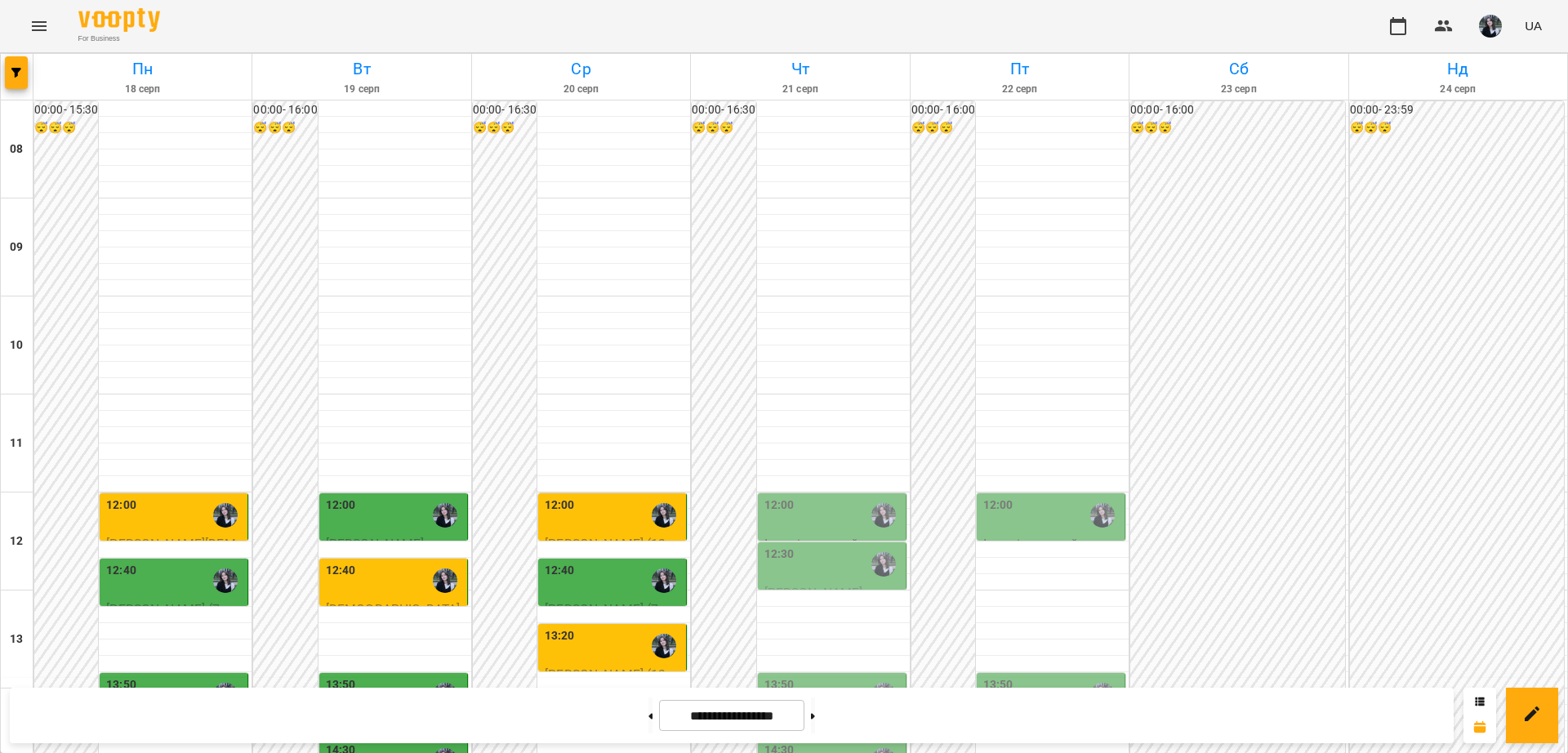
click at [838, 497] on div "12:00" at bounding box center [833, 515] width 138 height 37
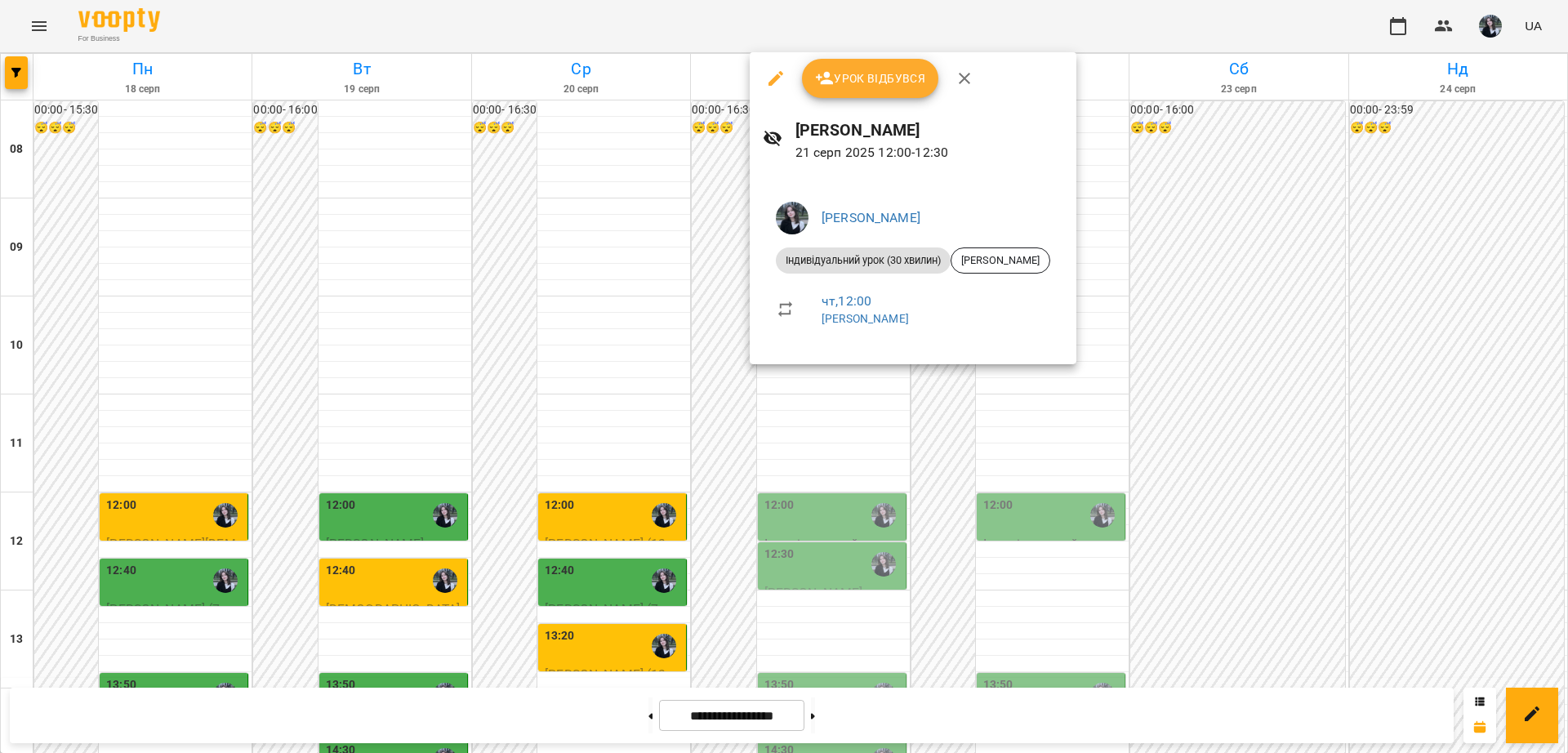
click at [820, 381] on div at bounding box center [784, 376] width 1568 height 753
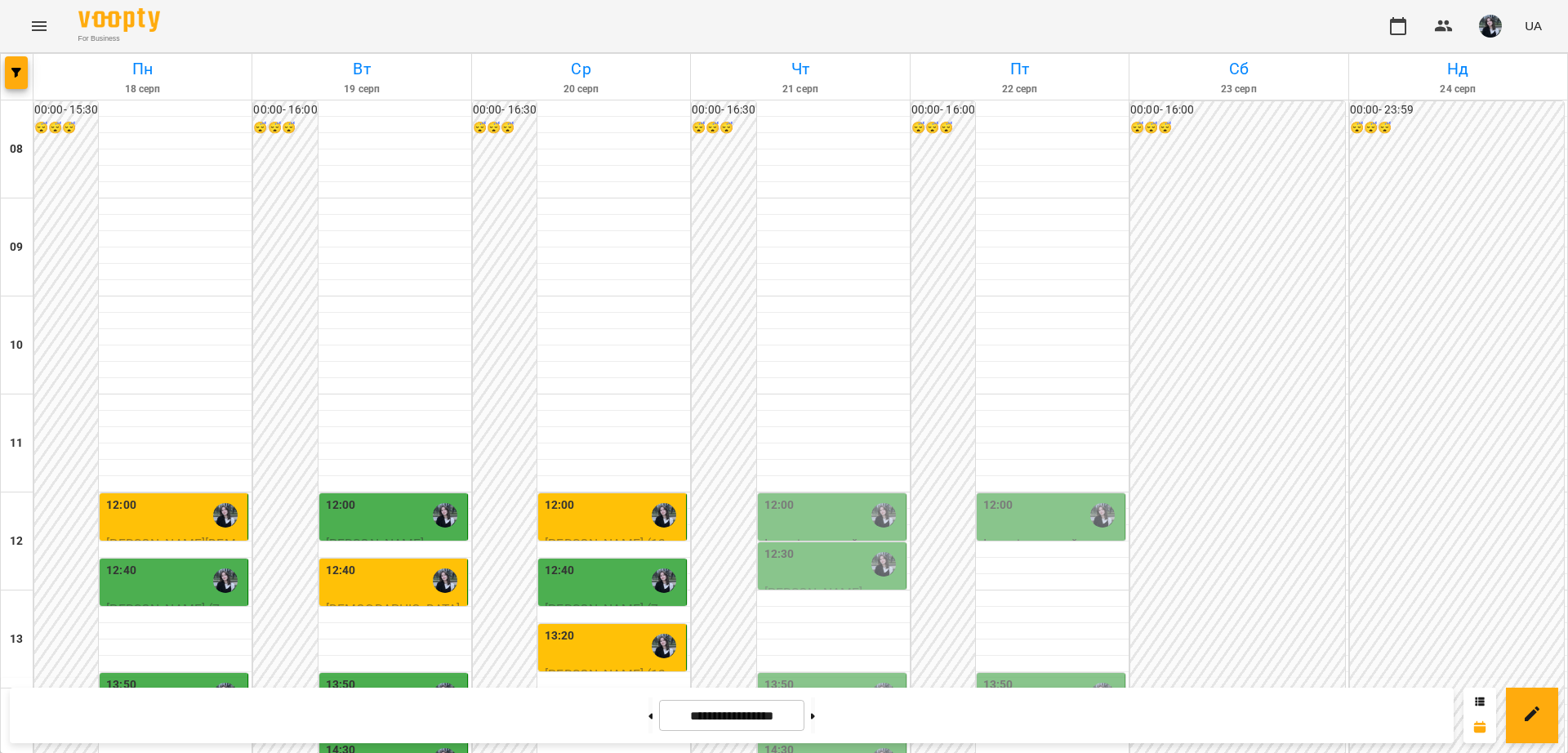
click at [817, 546] on div "12:30" at bounding box center [833, 564] width 138 height 37
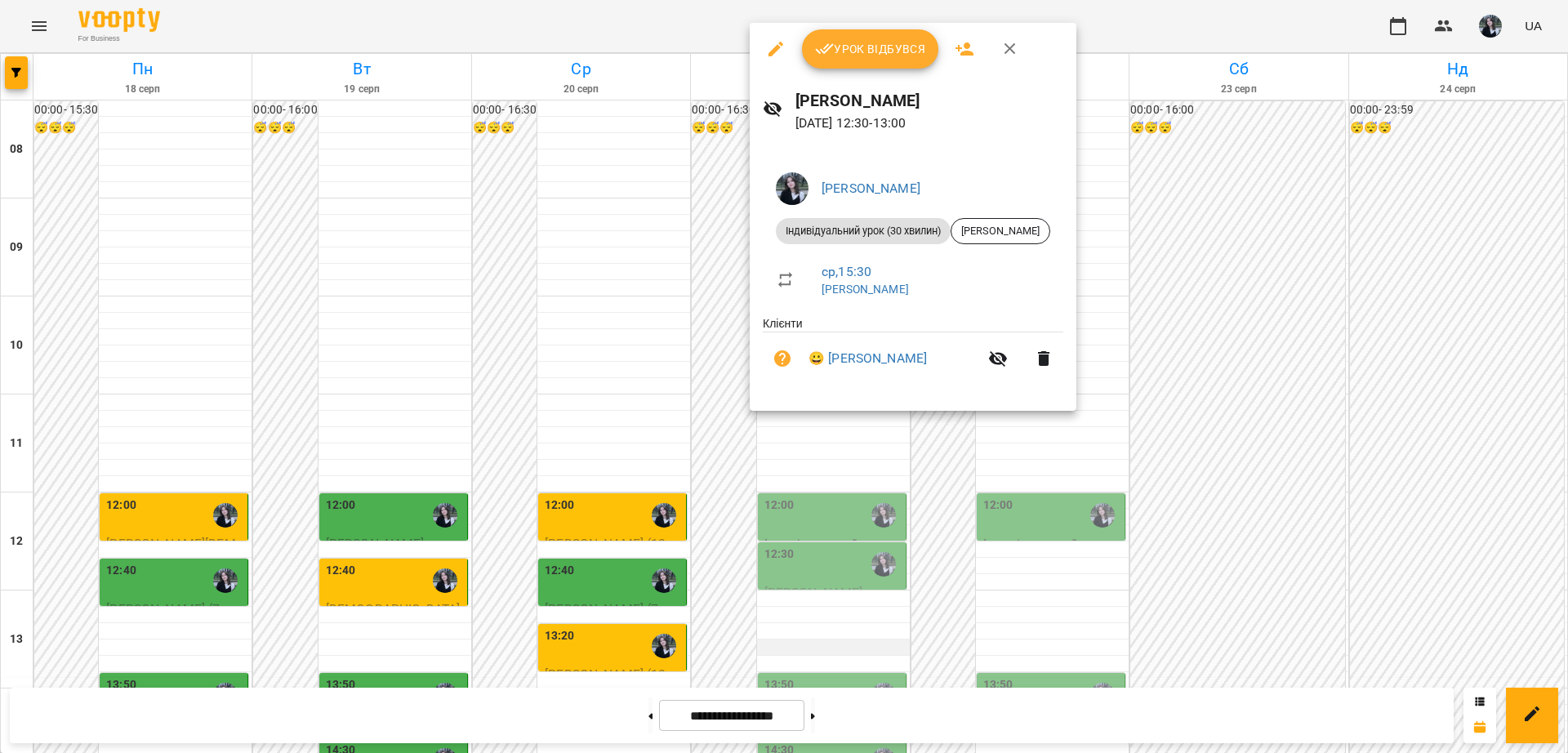
click at [757, 469] on div at bounding box center [784, 376] width 1568 height 753
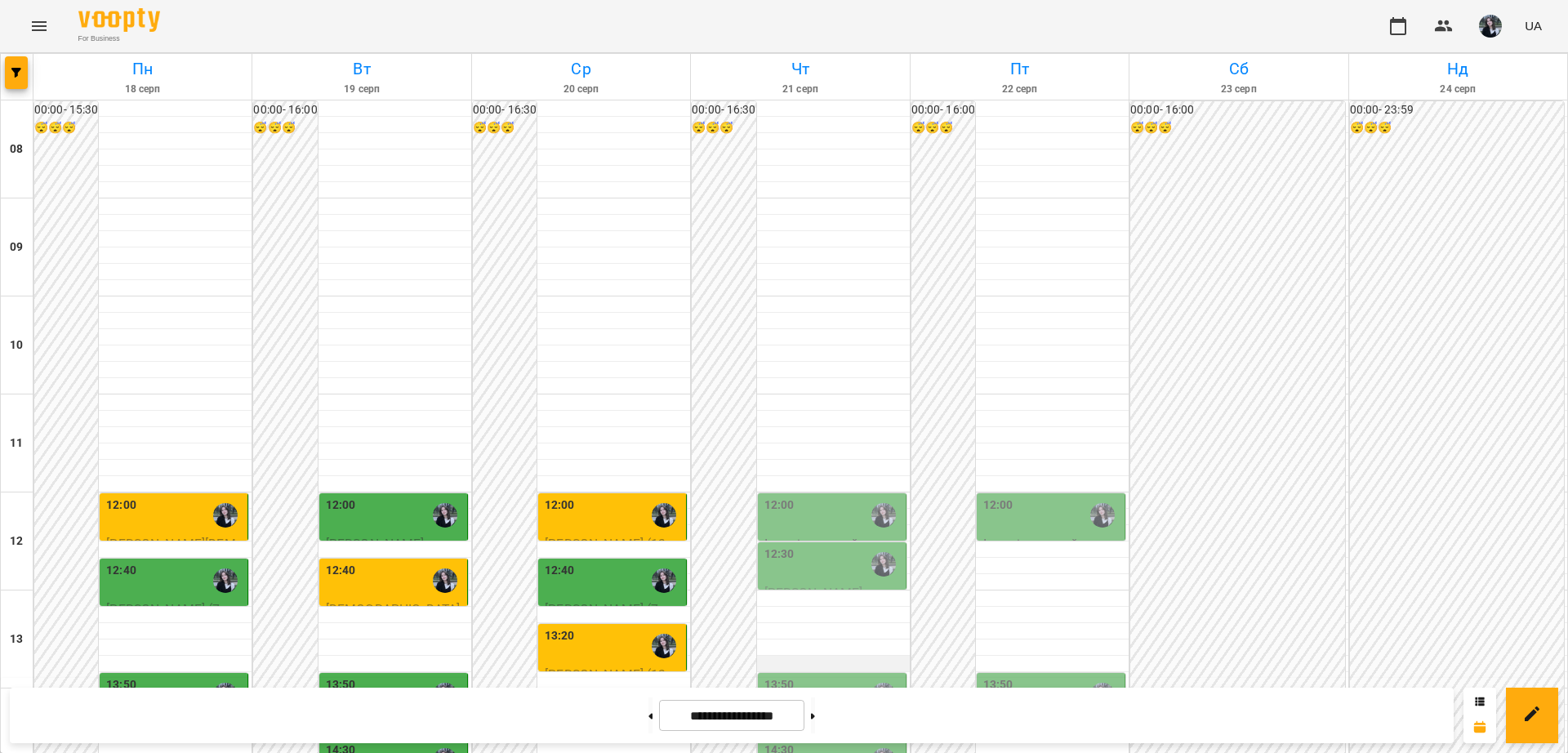
scroll to position [283, 0]
click at [810, 714] on p "Індивідуальний урок (30 хвилин) - [PERSON_NAME] (8 років)" at bounding box center [833, 743] width 138 height 58
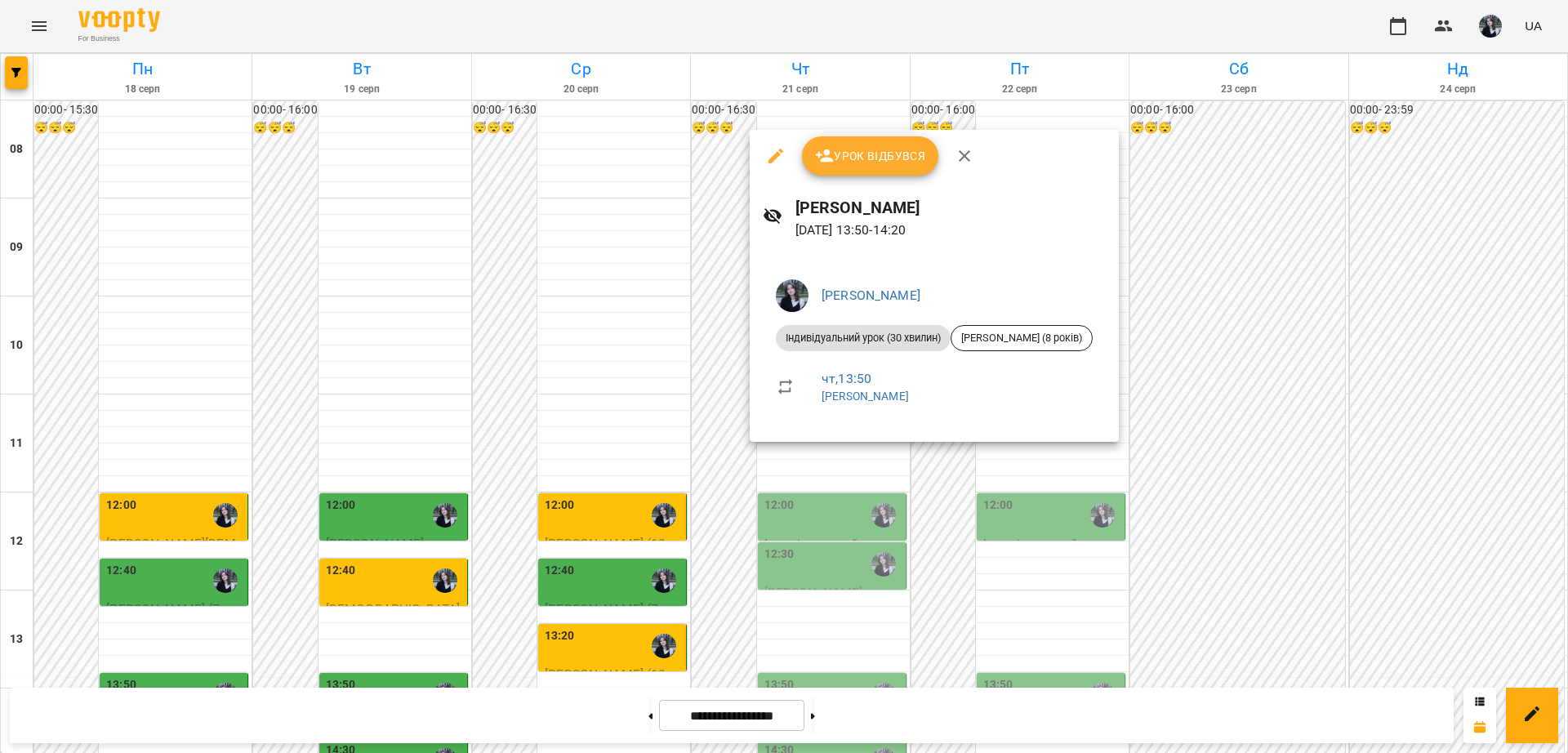
click at [792, 474] on div at bounding box center [784, 376] width 1568 height 753
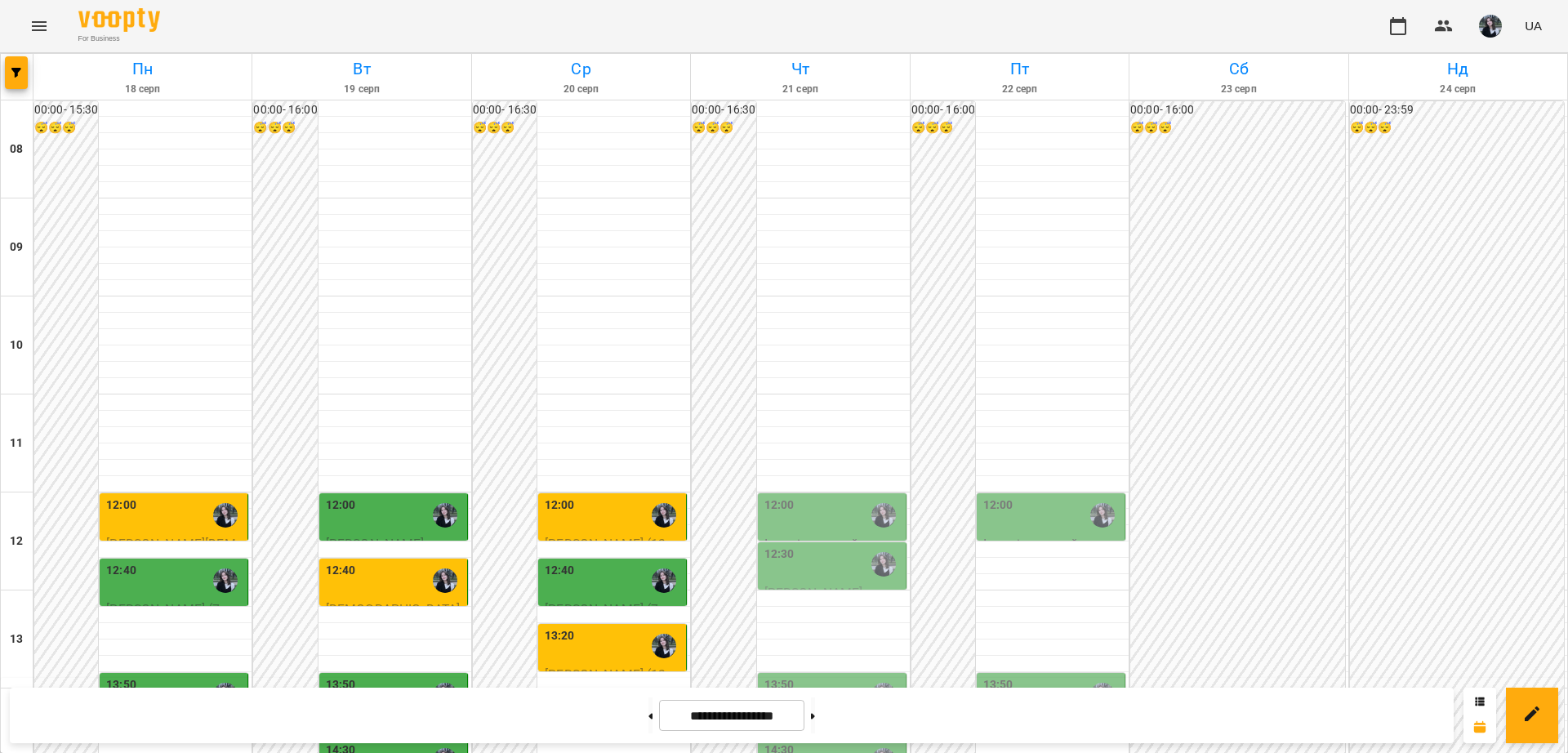
scroll to position [385, 0]
click at [600, 497] on div "12:00" at bounding box center [613, 515] width 138 height 37
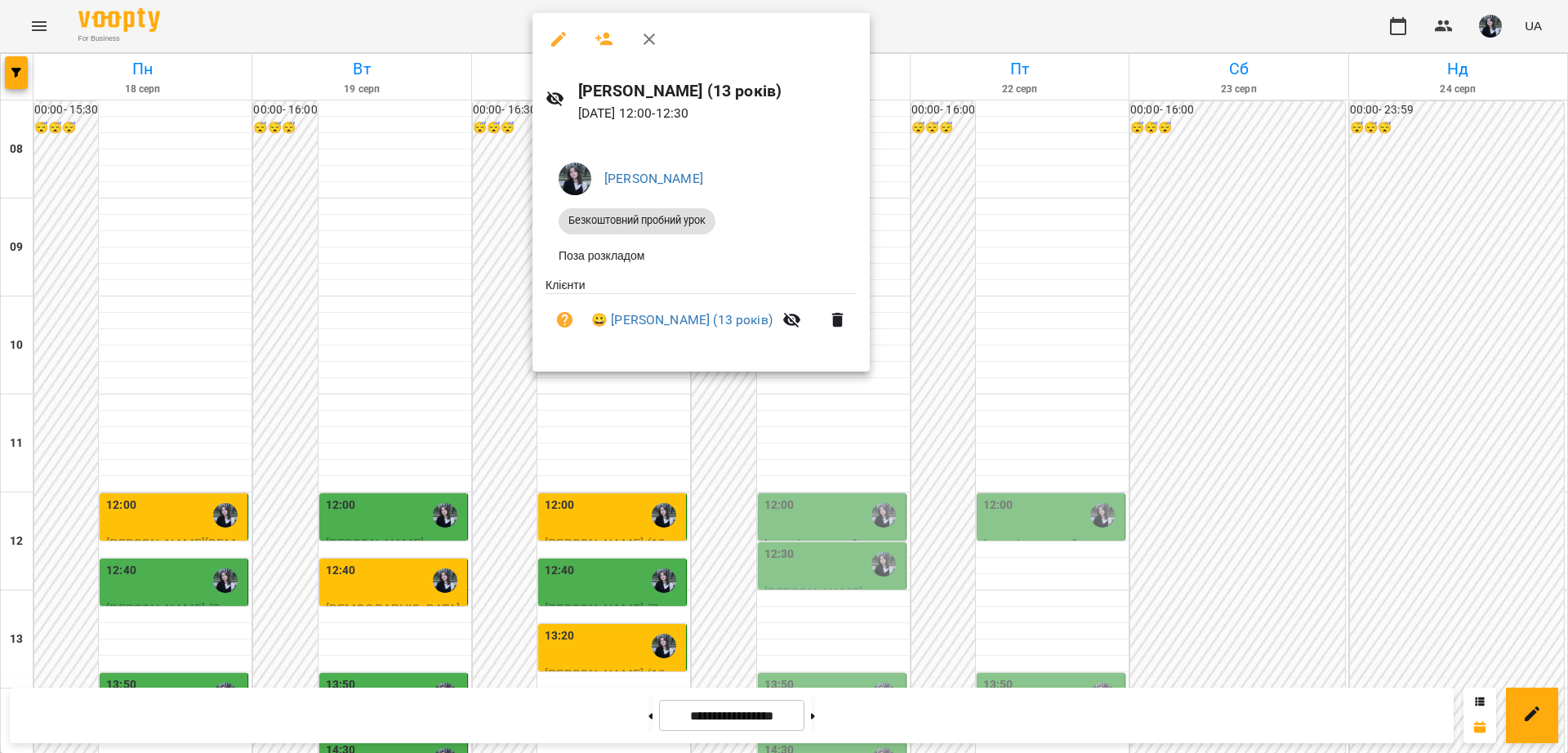
click at [732, 479] on div at bounding box center [784, 376] width 1568 height 753
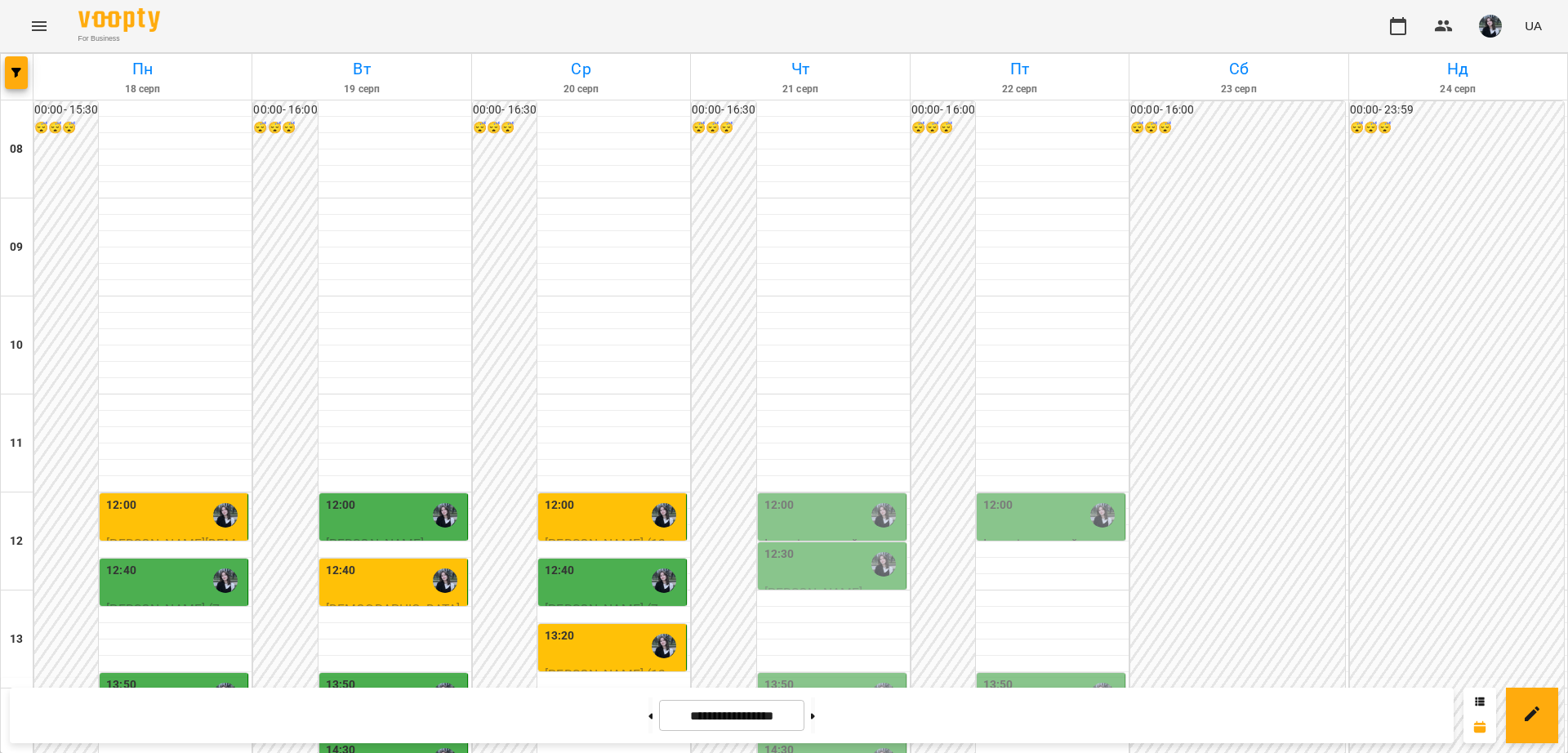
click at [600, 628] on div "13:20" at bounding box center [613, 646] width 138 height 37
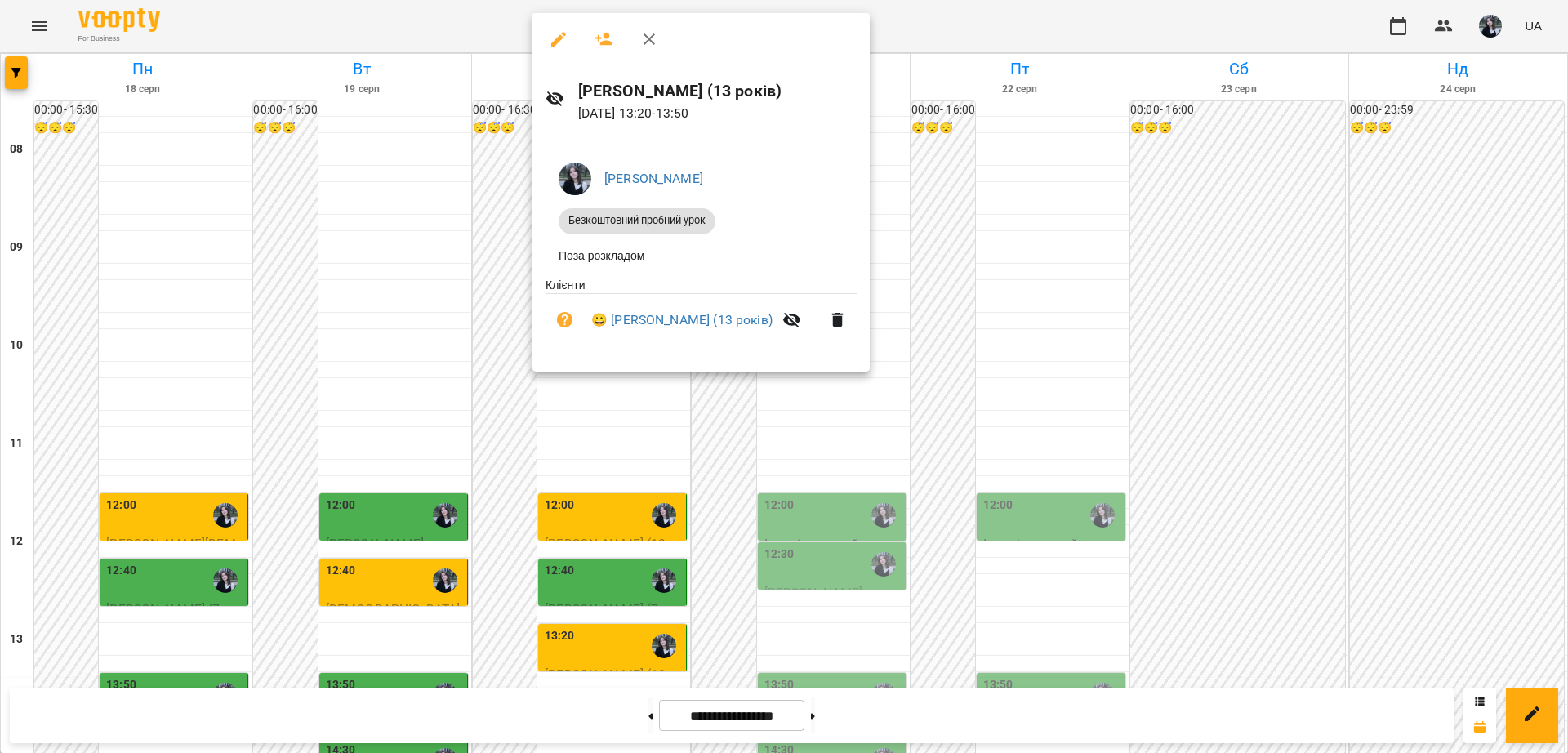
click at [704, 463] on div at bounding box center [784, 376] width 1568 height 753
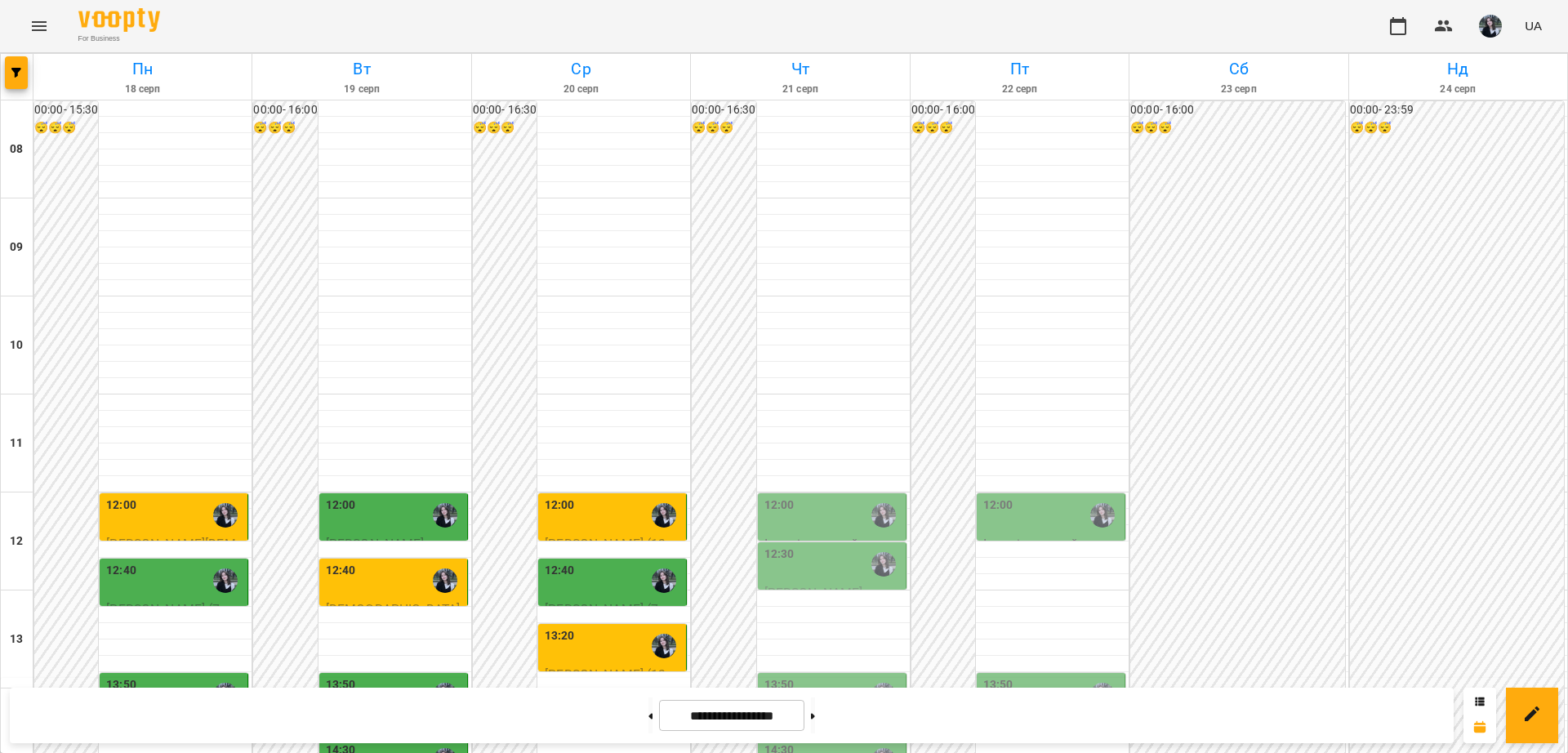
scroll to position [283, 0]
click at [1037, 497] on div "12:00" at bounding box center [1052, 515] width 138 height 37
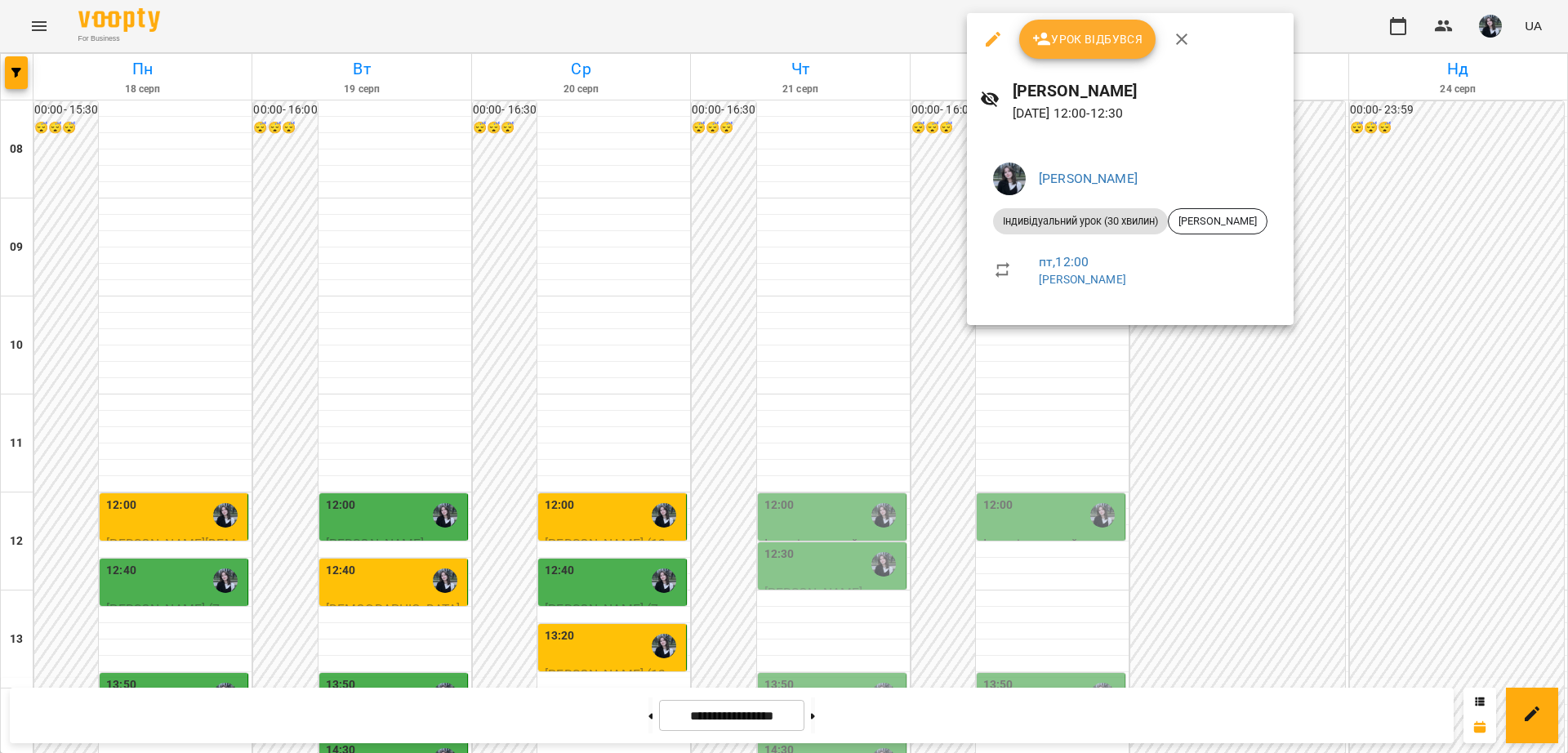
click at [1016, 363] on div at bounding box center [784, 376] width 1568 height 753
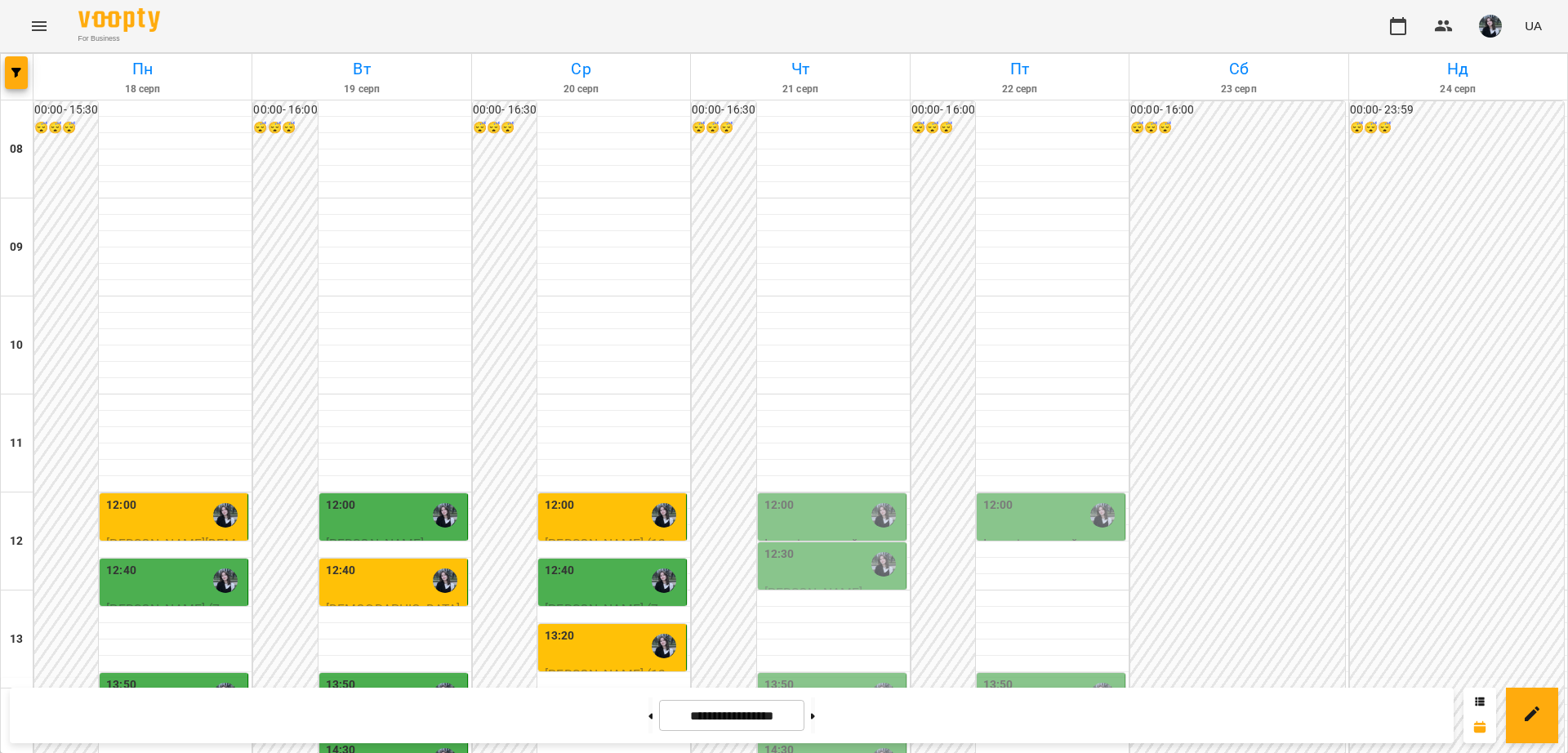
scroll to position [487, 0]
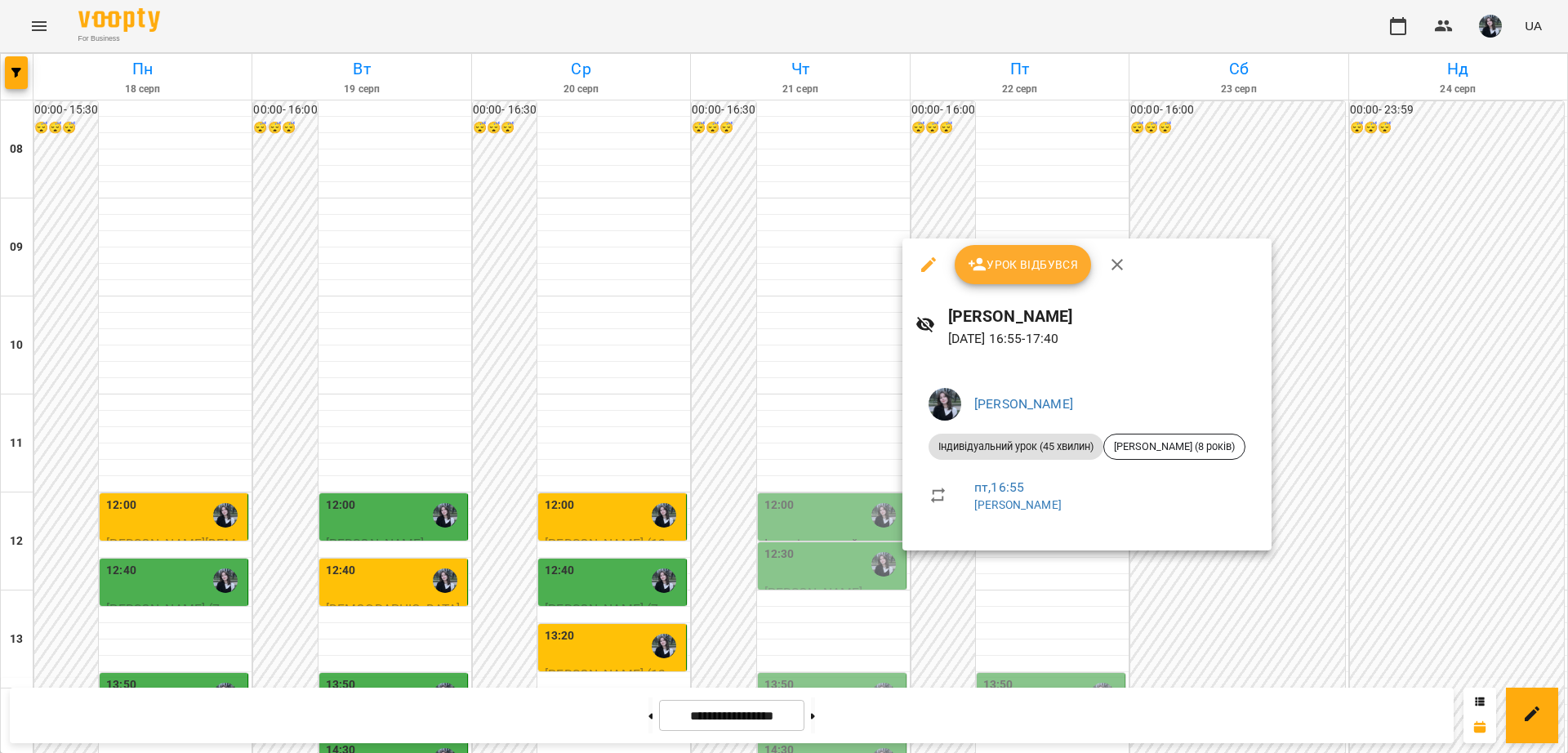
click at [964, 589] on div at bounding box center [784, 376] width 1568 height 753
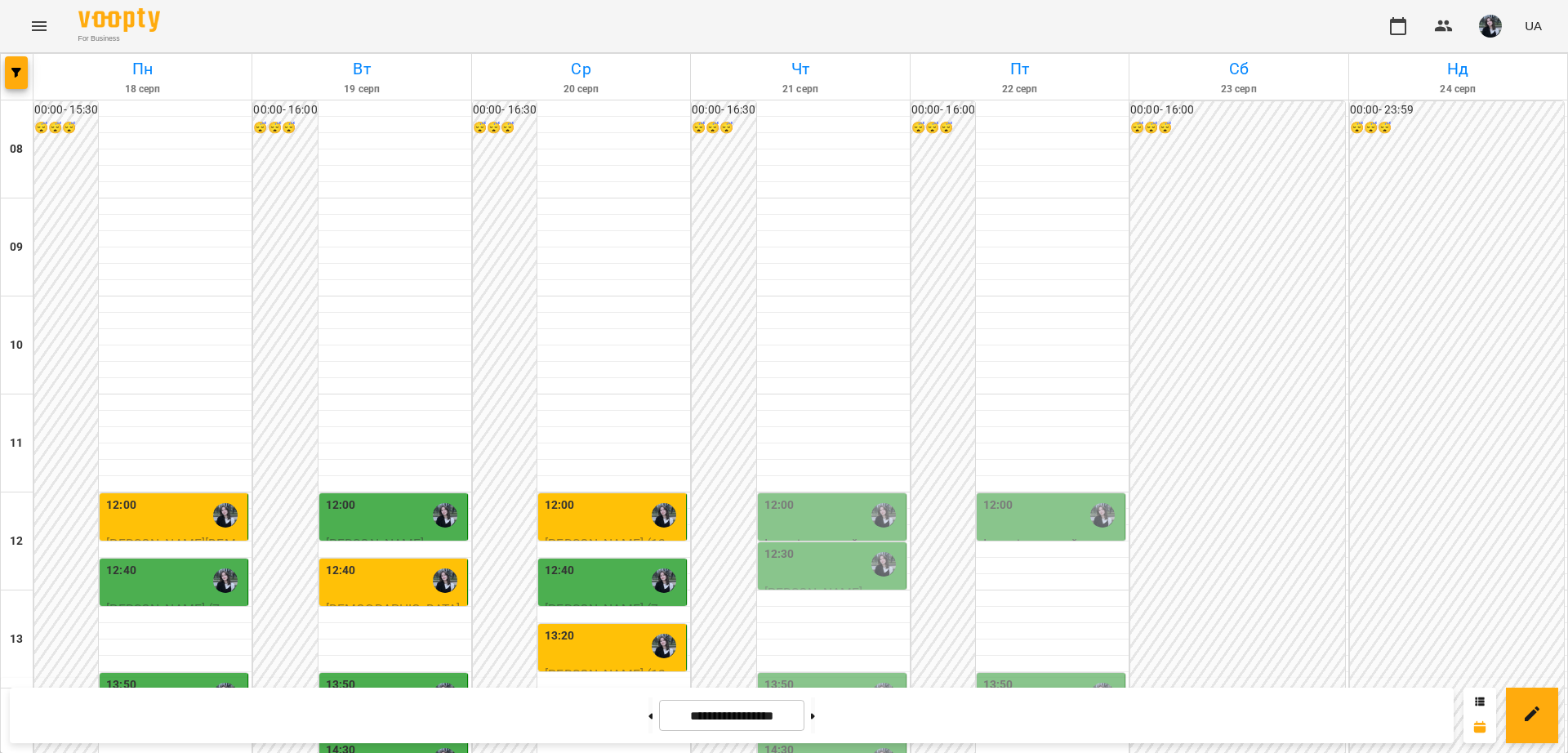
scroll to position [283, 0]
click at [1474, 26] on button "button" at bounding box center [1490, 26] width 42 height 42
click at [1445, 55] on span "[PERSON_NAME]" at bounding box center [1469, 62] width 104 height 20
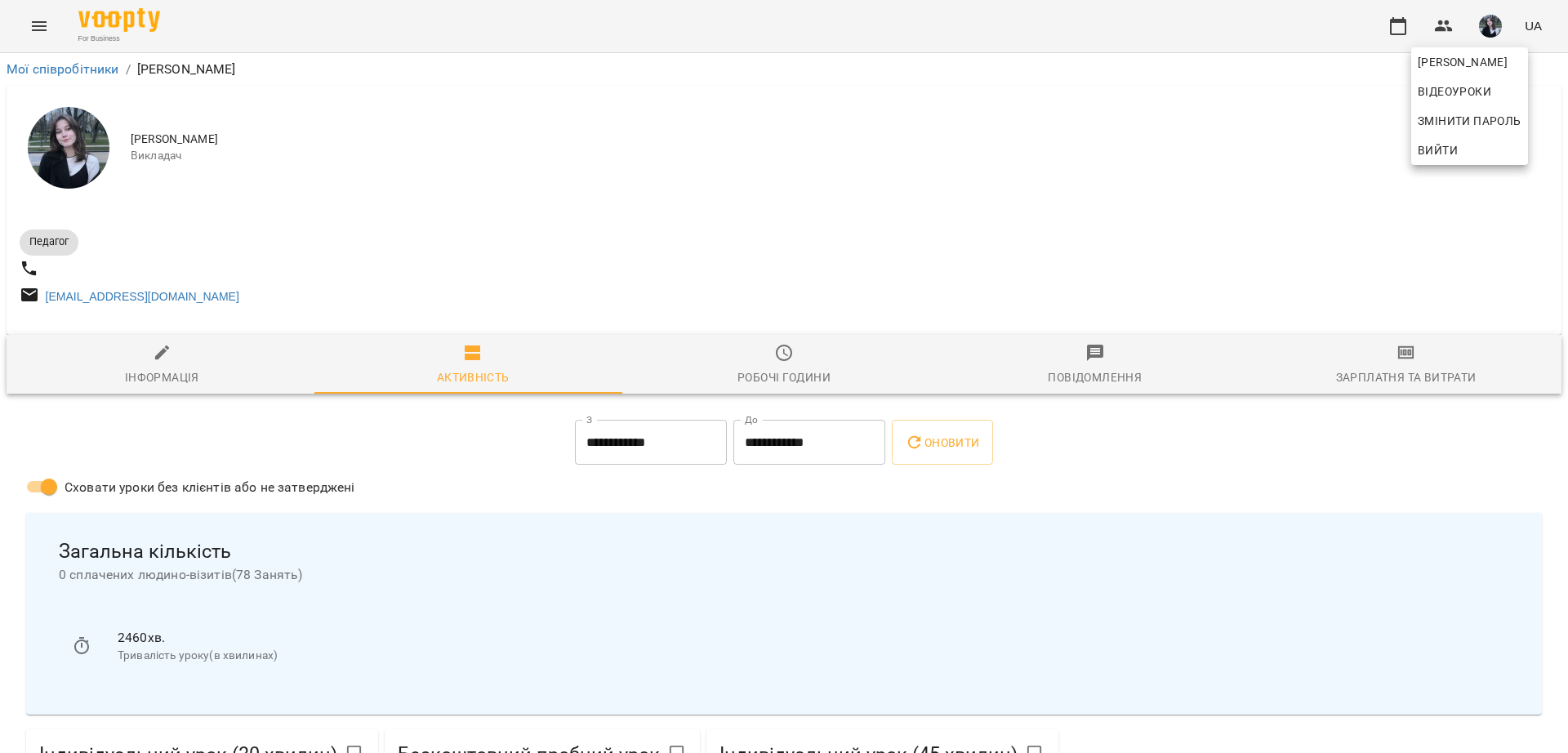
click at [1420, 387] on div at bounding box center [784, 376] width 1568 height 753
click at [1401, 362] on icon "button" at bounding box center [1406, 353] width 20 height 20
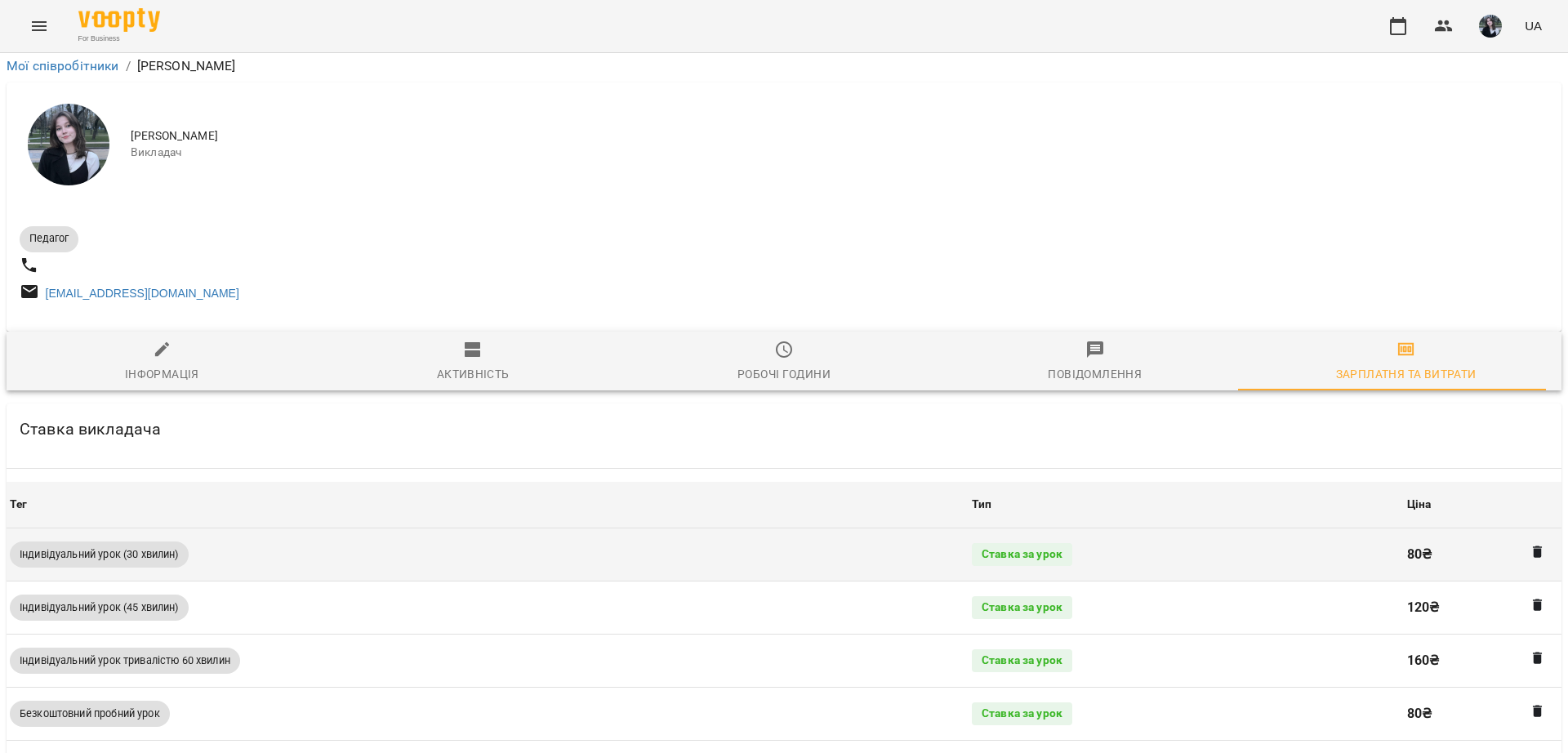
scroll to position [409, 0]
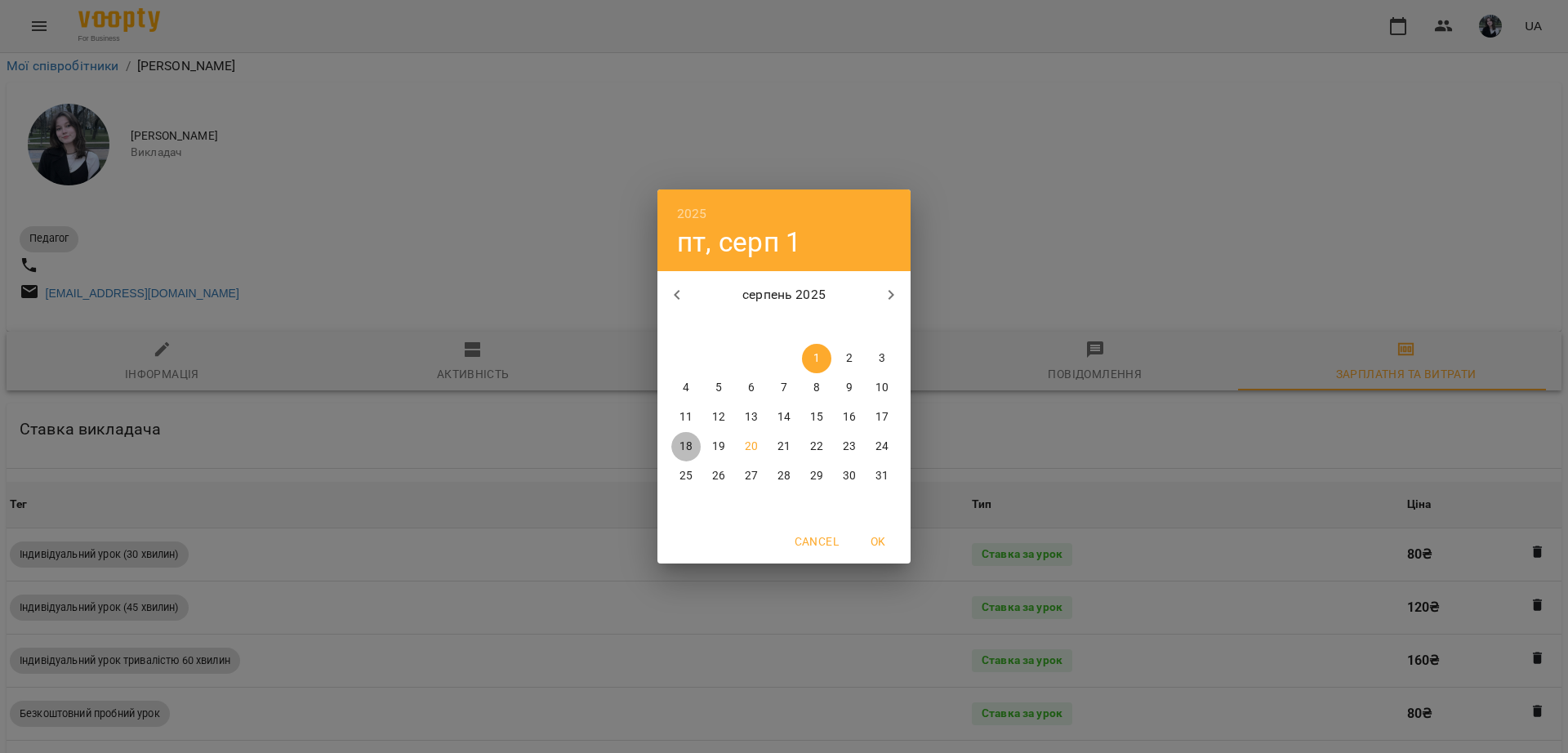
click at [695, 451] on span "18" at bounding box center [685, 447] width 29 height 17
type input "**********"
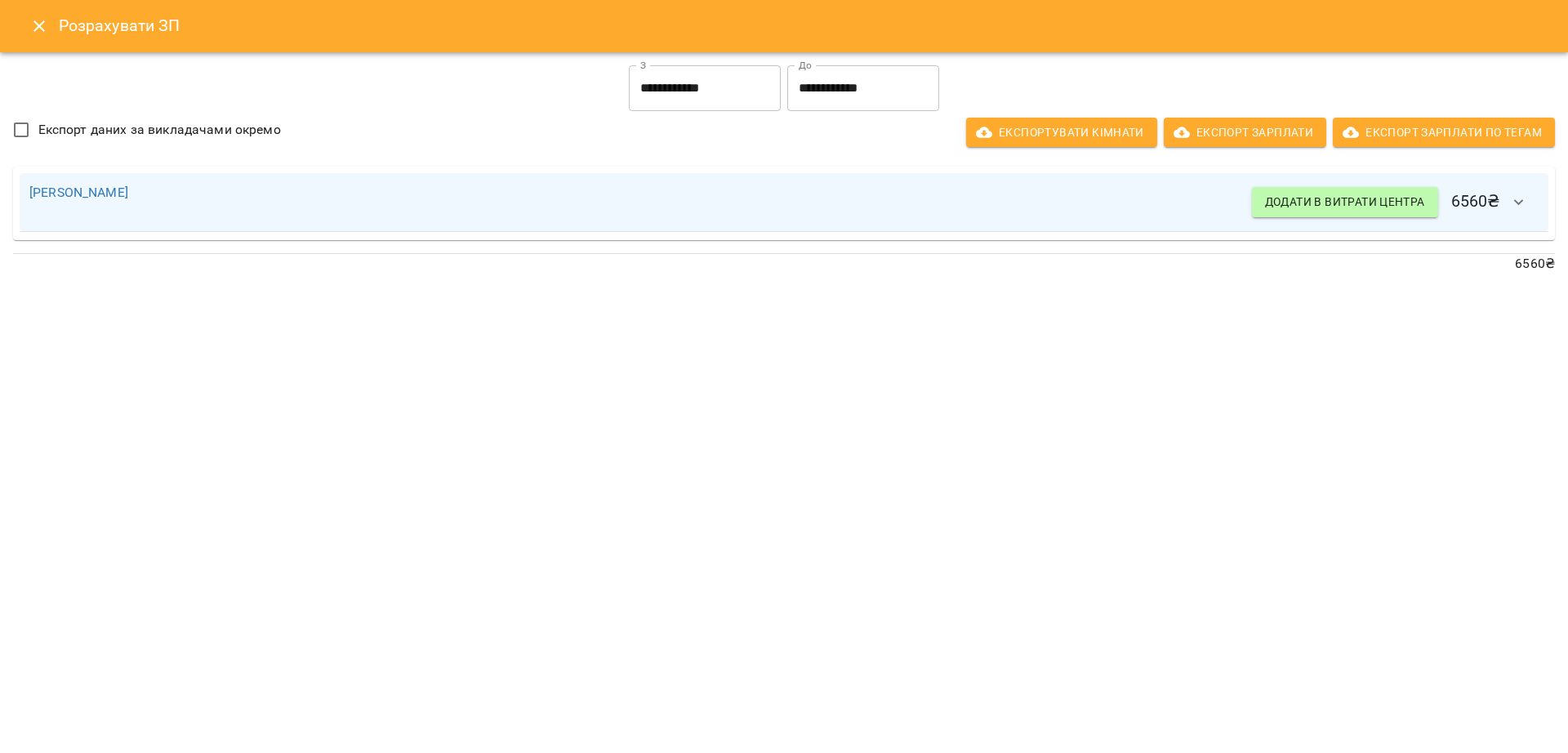
click at [629, 101] on input "**********" at bounding box center [704, 88] width 152 height 46
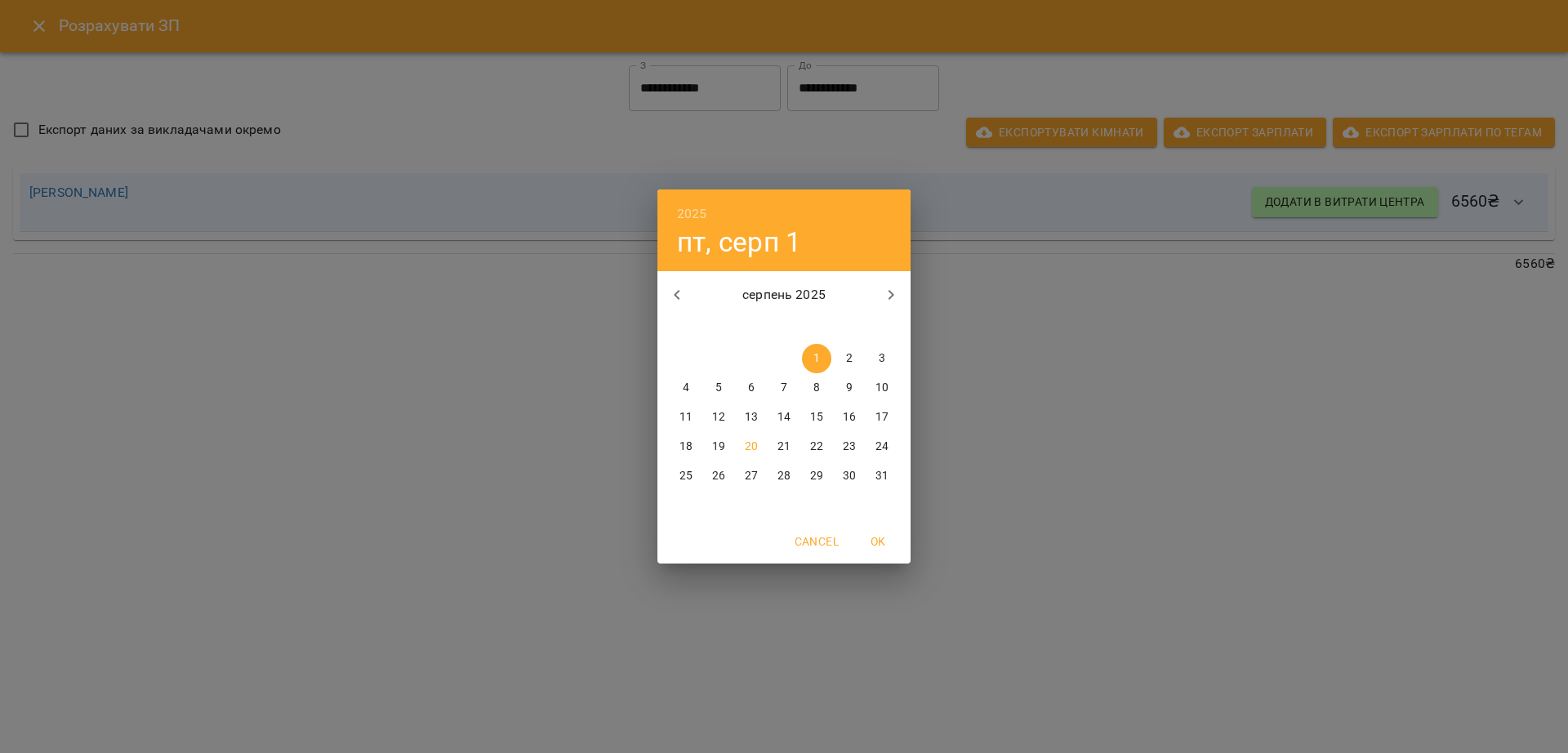
click at [684, 444] on p "18" at bounding box center [686, 447] width 13 height 17
type input "**********"
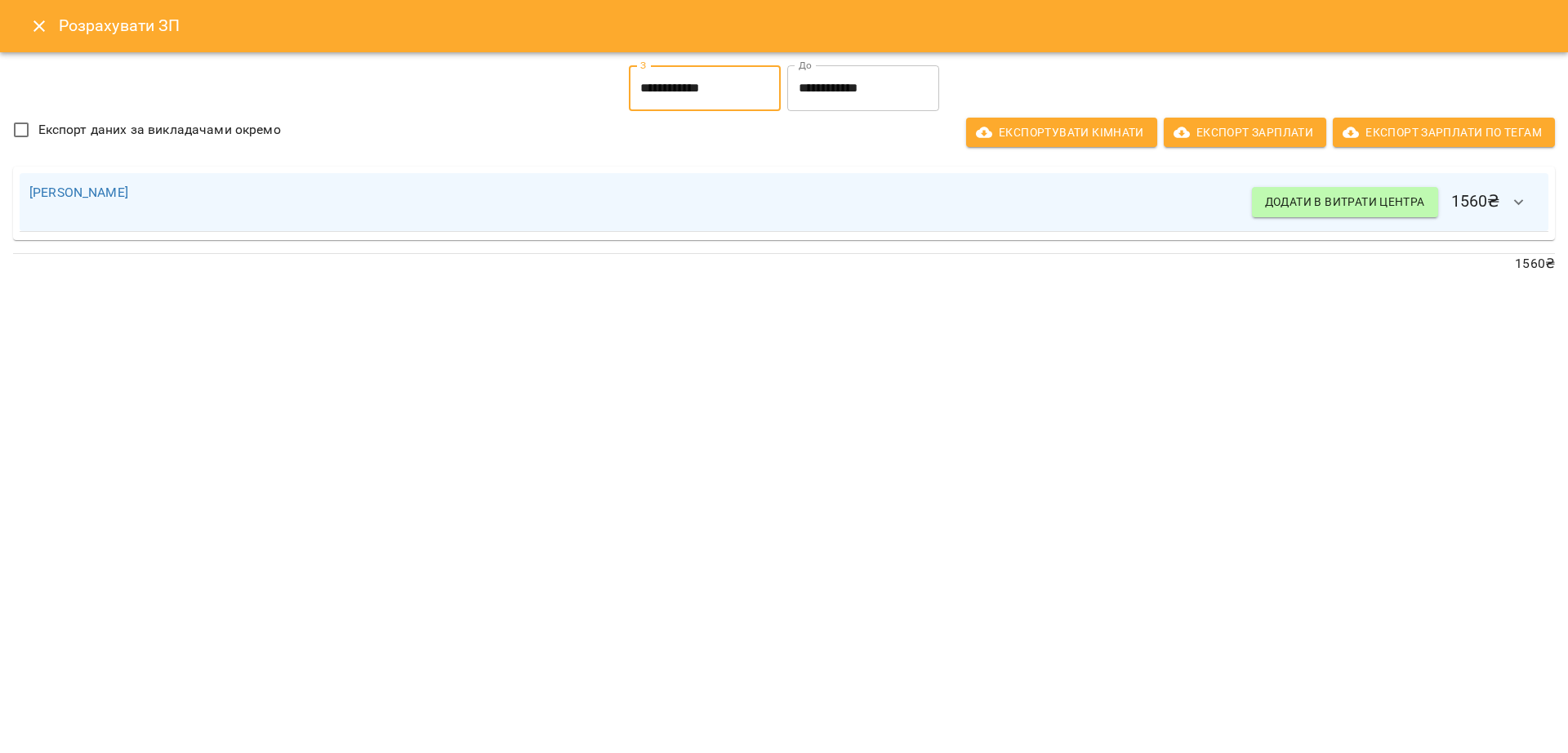
click at [1522, 202] on icon "button" at bounding box center [1519, 203] width 20 height 20
